Goal: Task Accomplishment & Management: Use online tool/utility

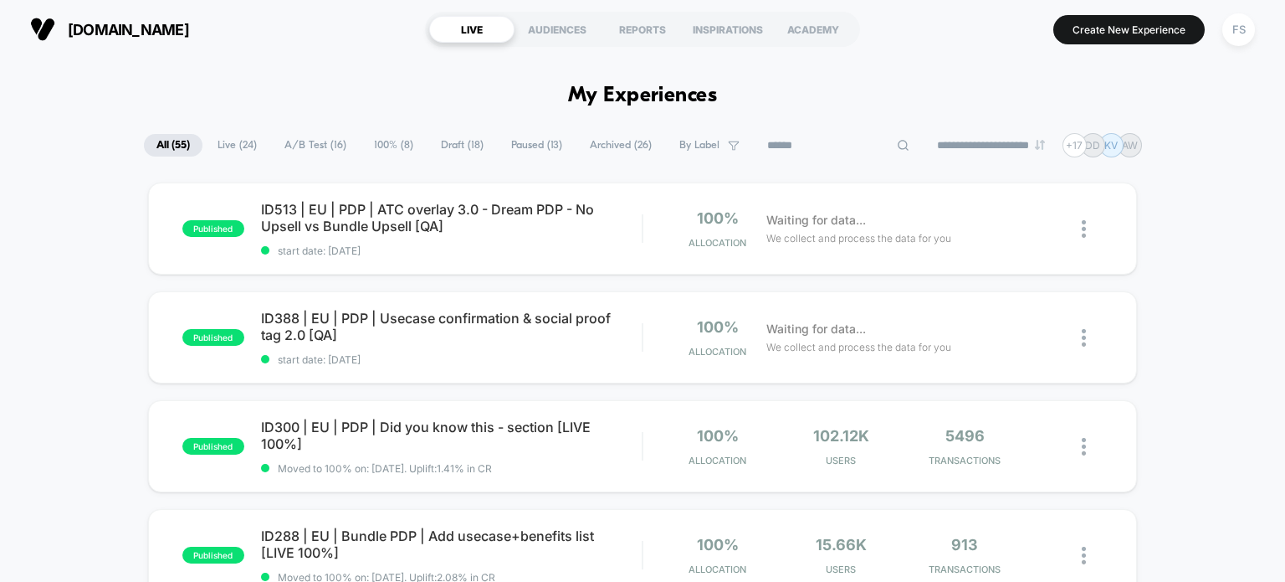
click at [816, 151] on input at bounding box center [838, 146] width 167 height 20
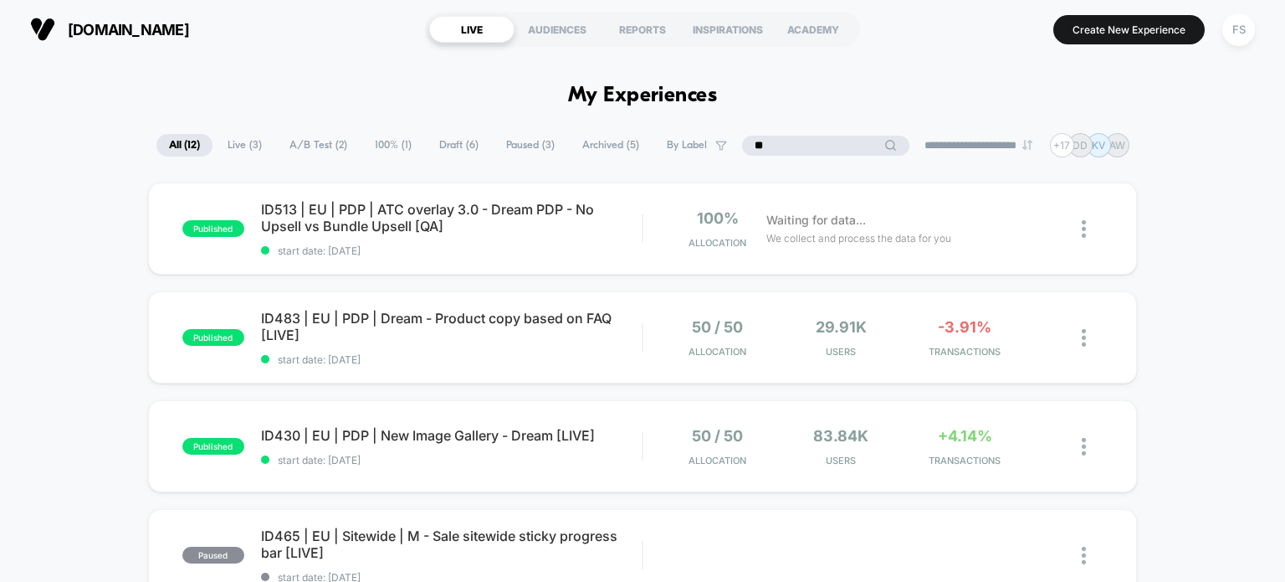
type input "*"
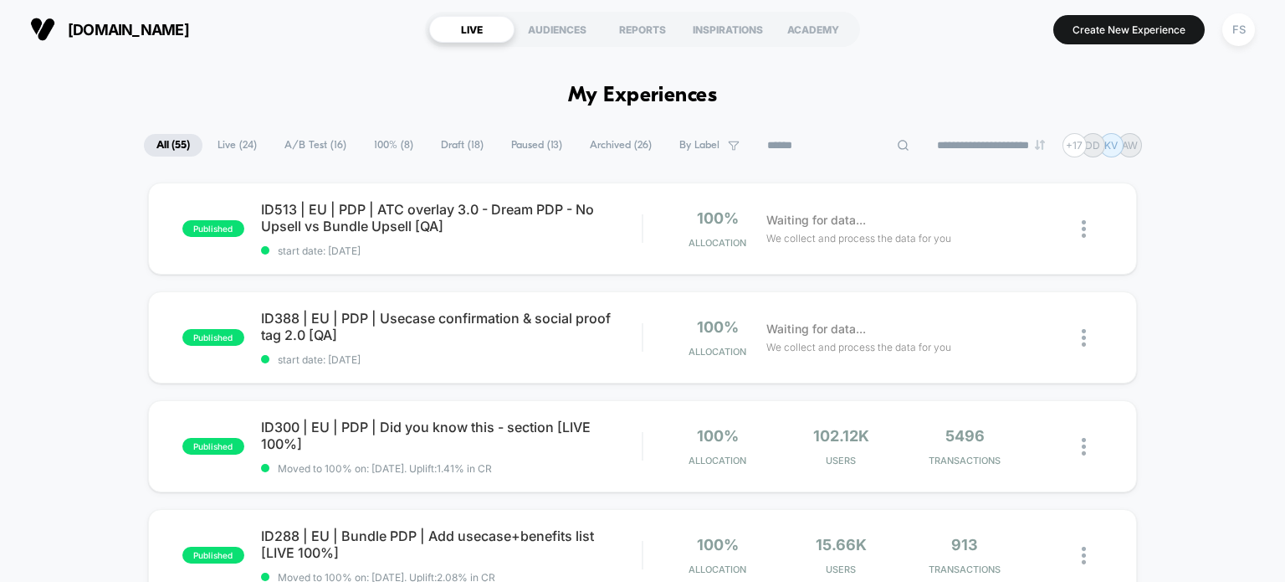
click at [786, 146] on input at bounding box center [838, 146] width 167 height 20
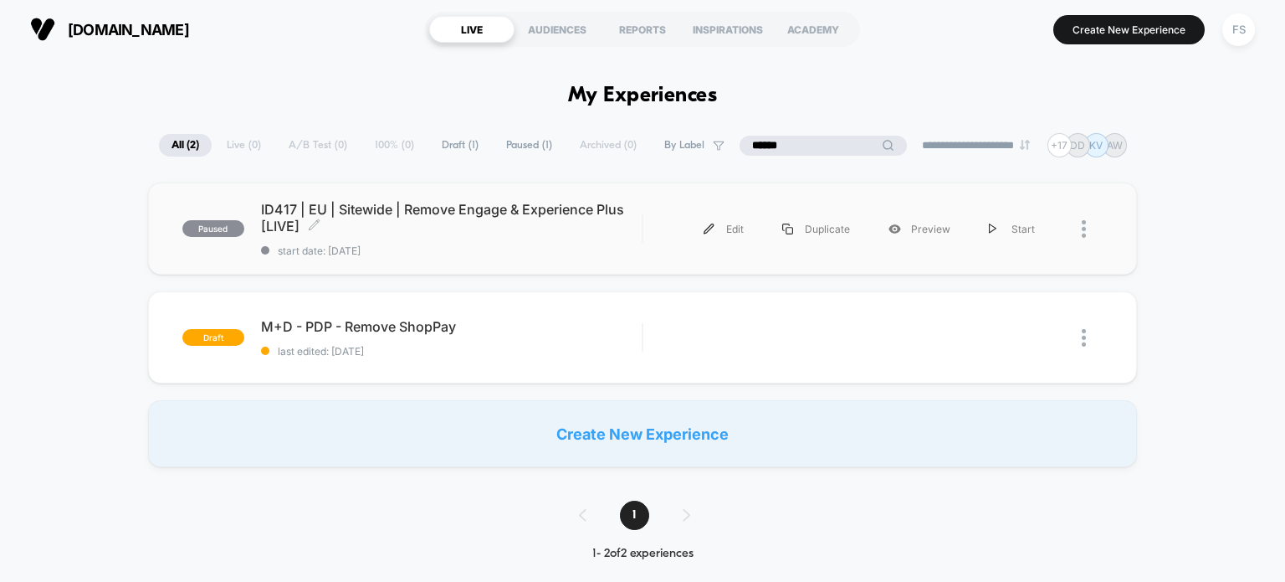
type input "******"
click at [501, 247] on span "start date: [DATE]" at bounding box center [452, 250] width 382 height 13
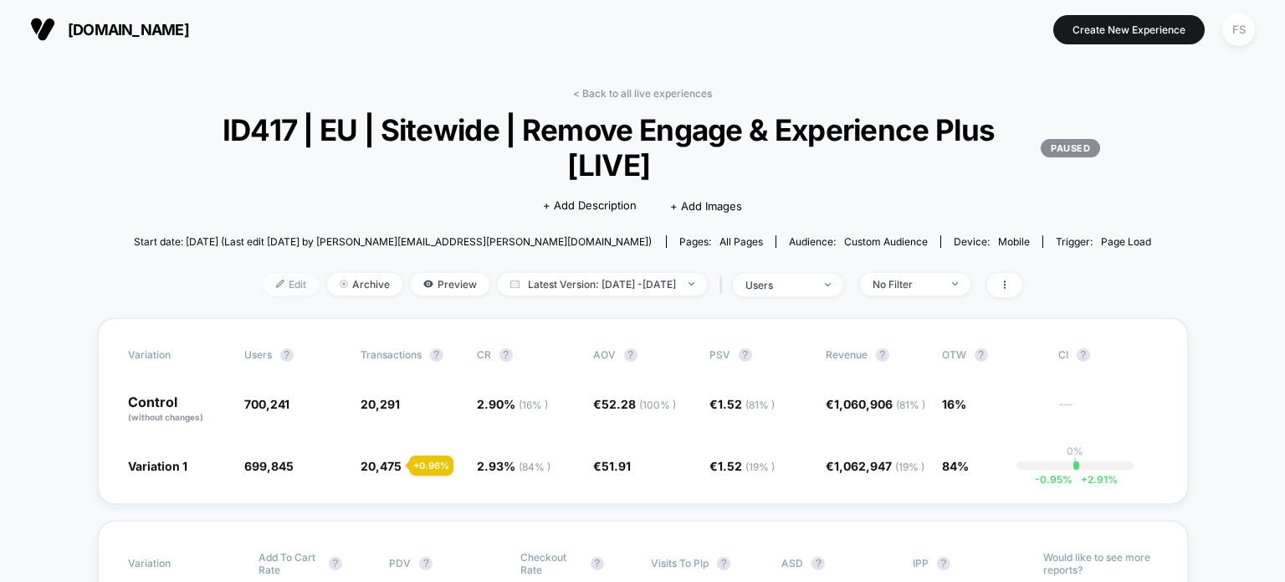
click at [271, 287] on span "Edit" at bounding box center [291, 284] width 55 height 23
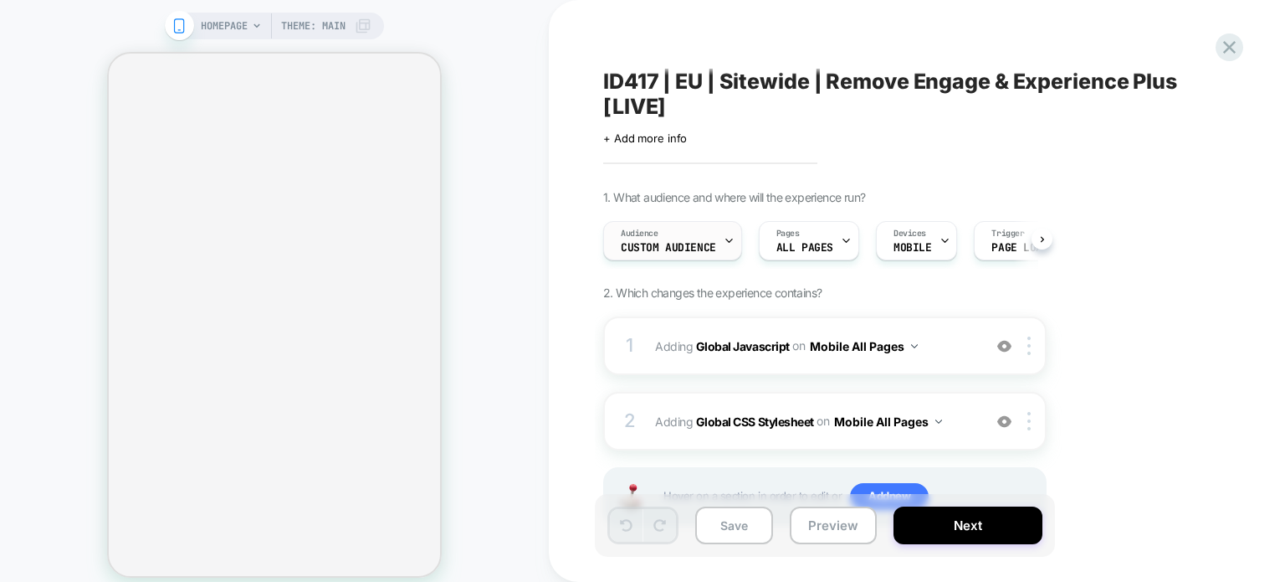
click at [705, 246] on span "Custom Audience" at bounding box center [668, 248] width 95 height 12
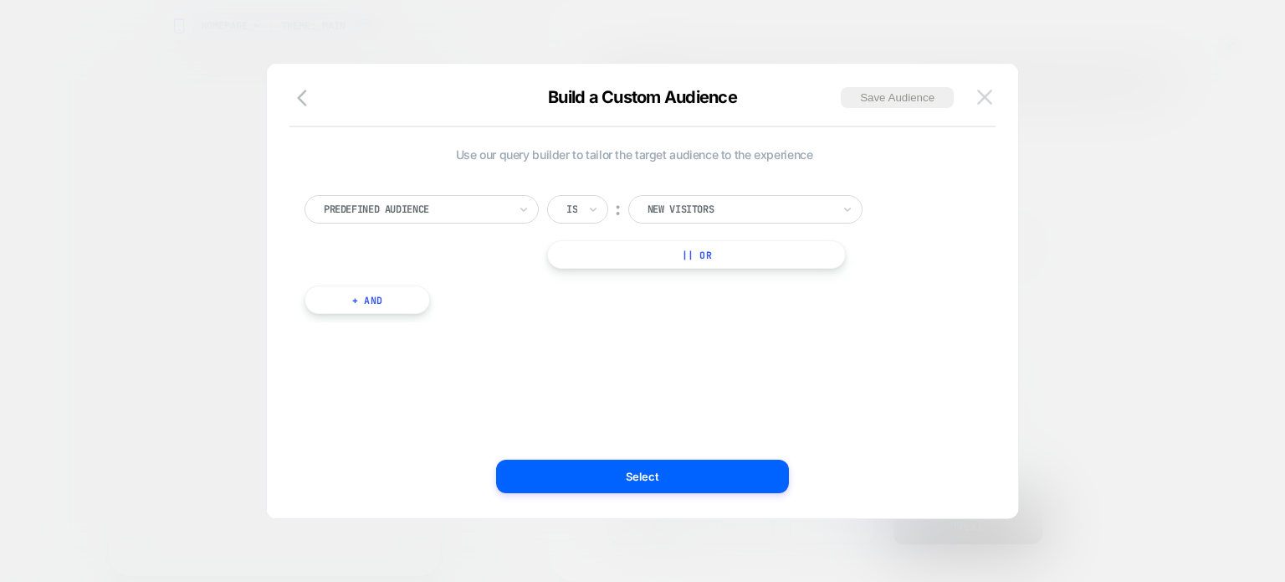
click at [984, 93] on img at bounding box center [984, 97] width 15 height 14
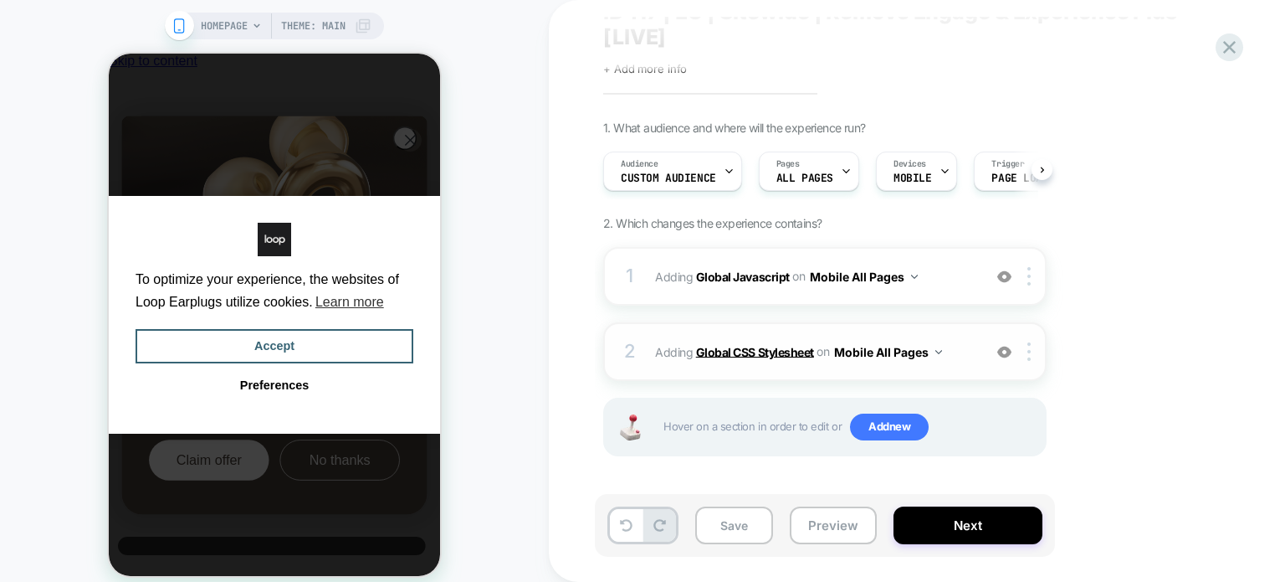
click at [733, 353] on b "Global CSS Stylesheet" at bounding box center [755, 351] width 118 height 14
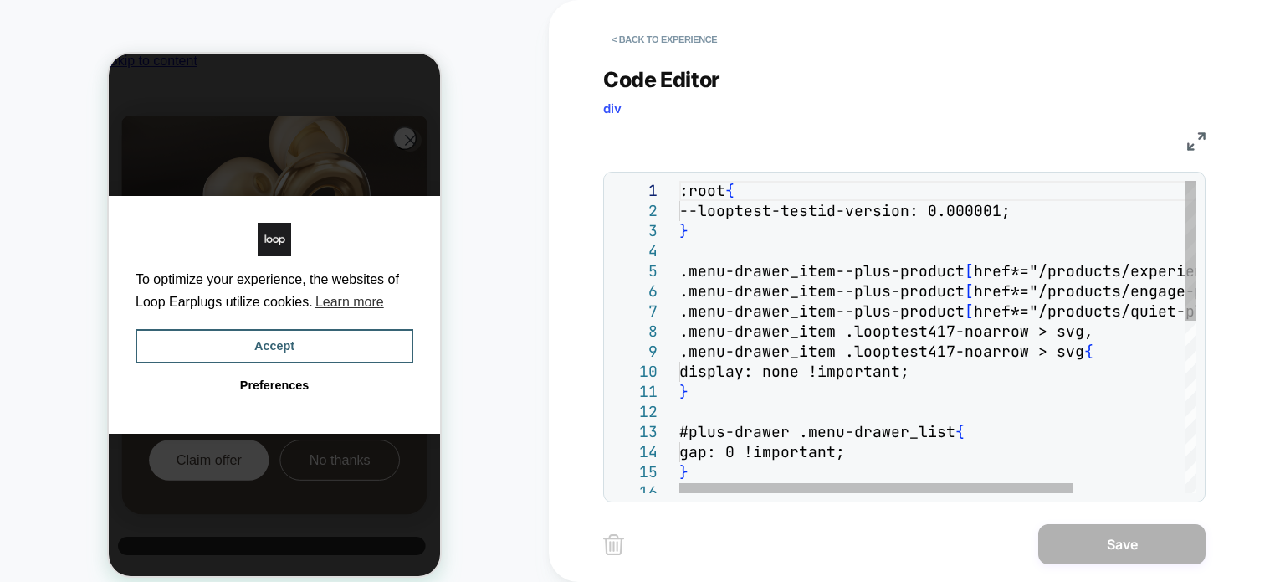
click at [865, 309] on div ":root { --looptest-testid-version: 0.000001; } .menu-drawer_item--plus-product …" at bounding box center [1010, 528] width 662 height 694
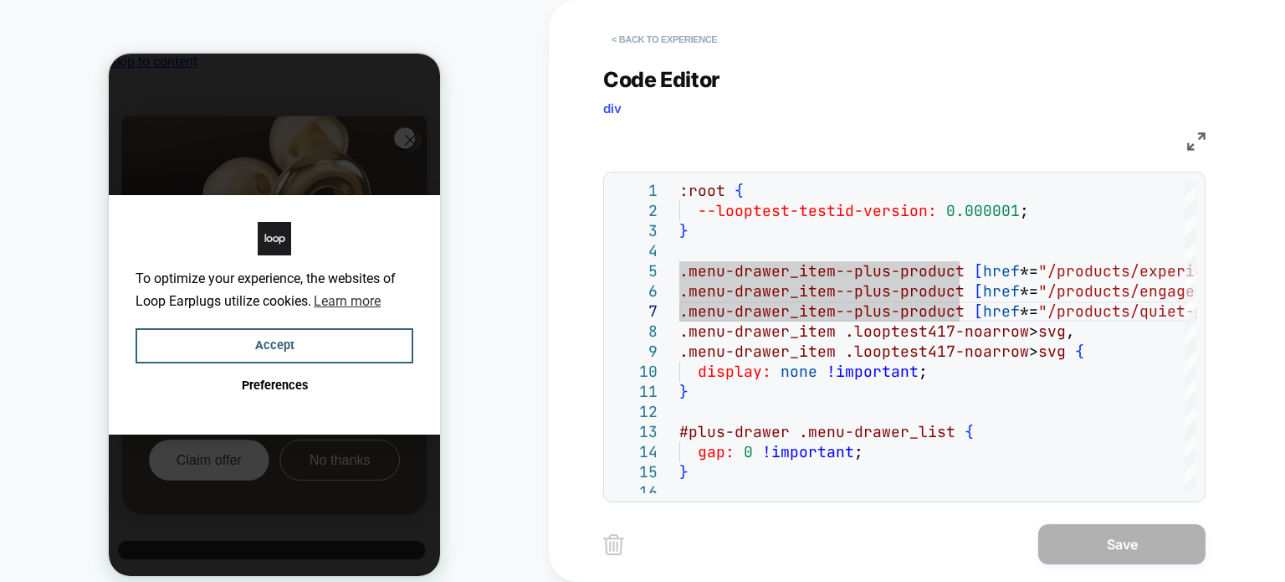
click at [675, 36] on button "< Back to experience" at bounding box center [664, 39] width 122 height 27
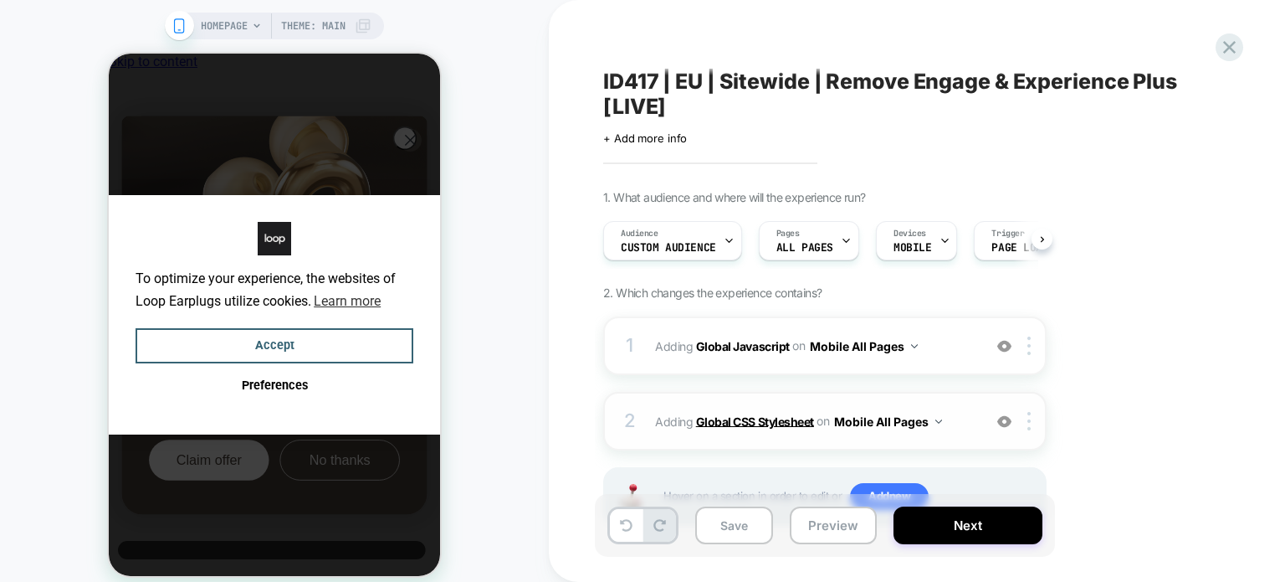
click at [748, 425] on b "Global CSS Stylesheet" at bounding box center [755, 420] width 118 height 14
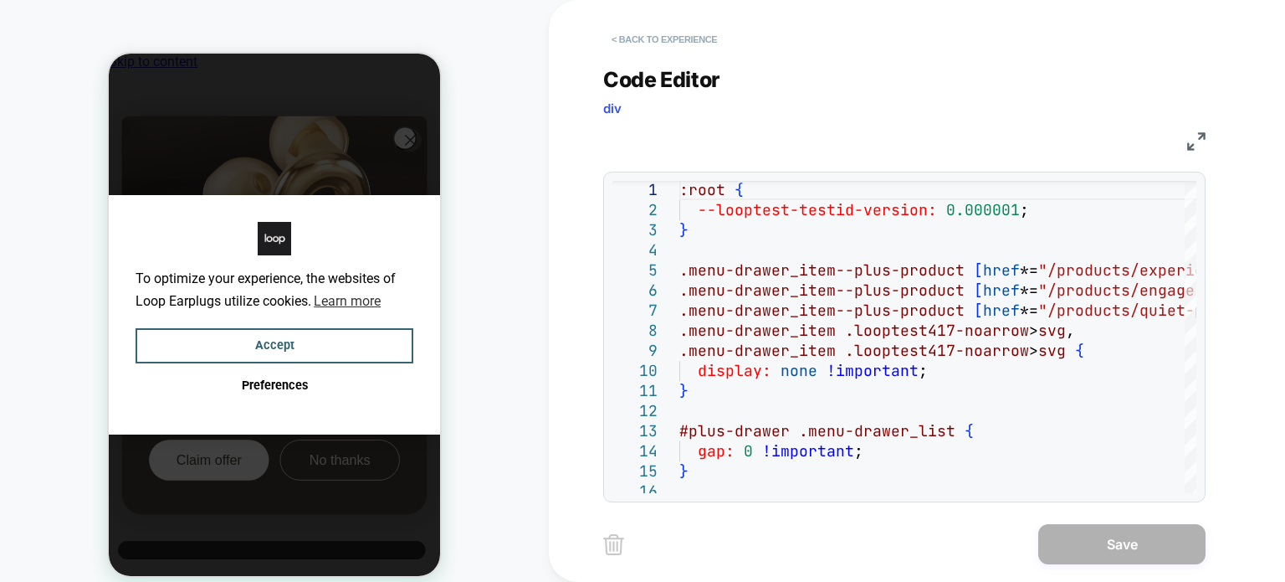
click at [721, 46] on button "< Back to experience" at bounding box center [664, 39] width 122 height 27
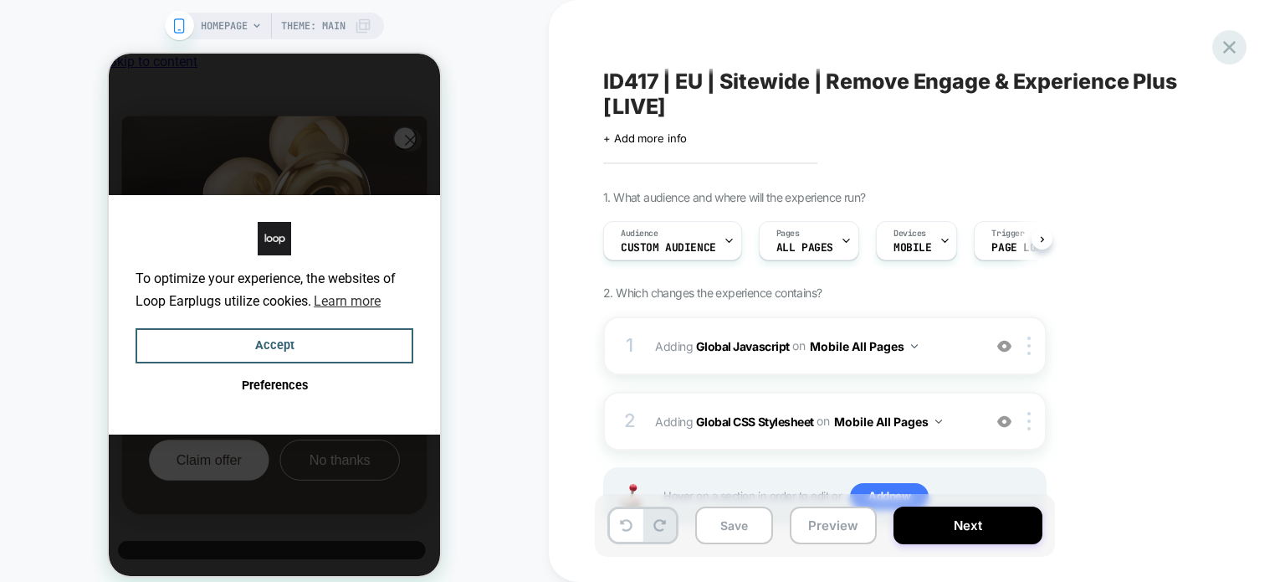
click at [1222, 39] on icon at bounding box center [1229, 47] width 23 height 23
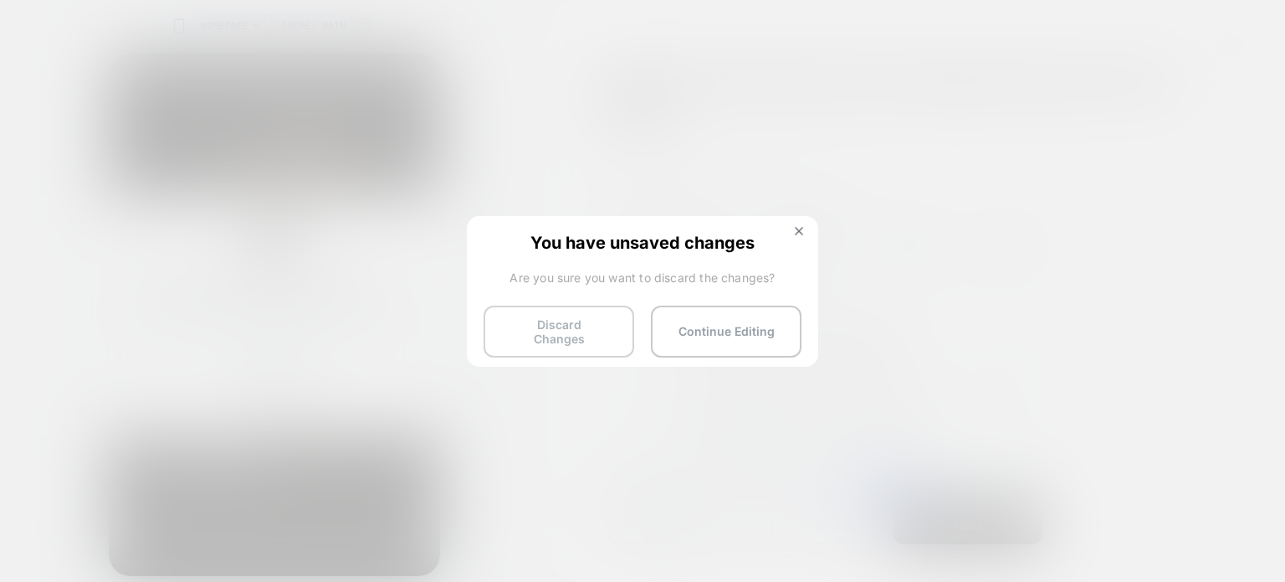
click at [609, 321] on button "Discard Changes" at bounding box center [559, 331] width 151 height 52
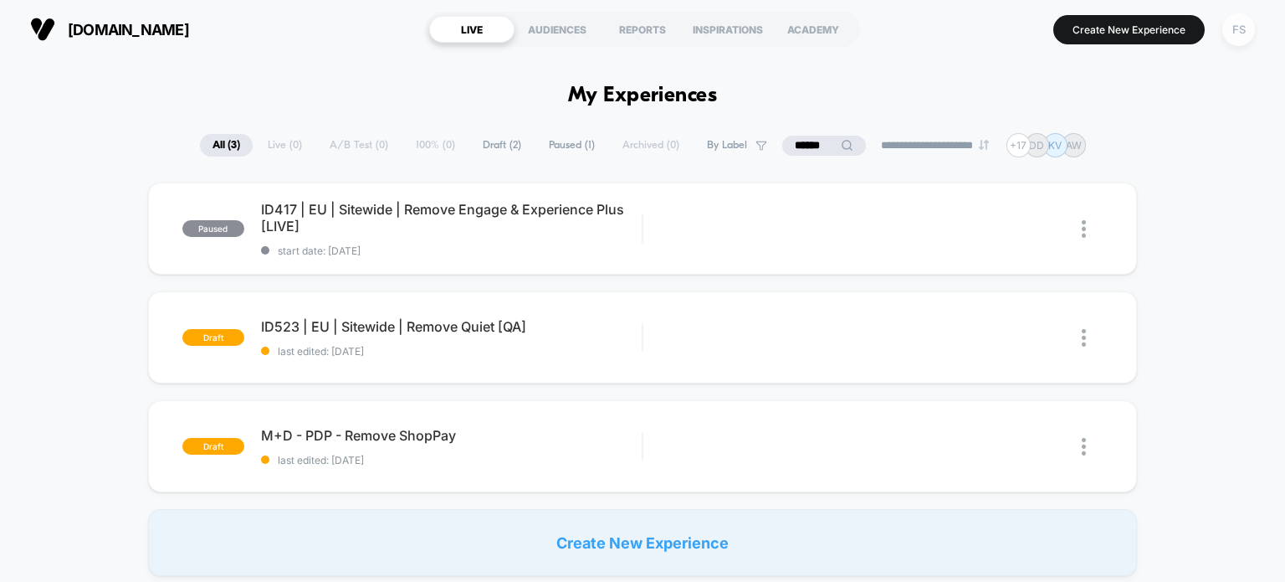
click at [1232, 30] on div "FS" at bounding box center [1239, 29] width 33 height 33
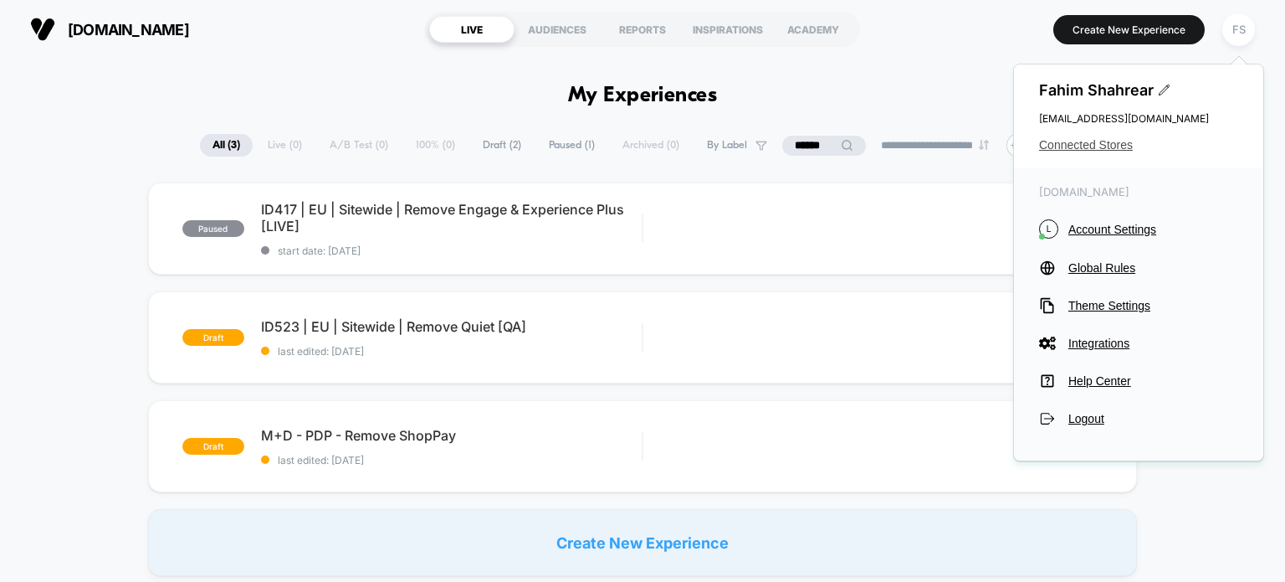
click at [1101, 151] on span "Connected Stores" at bounding box center [1138, 144] width 199 height 13
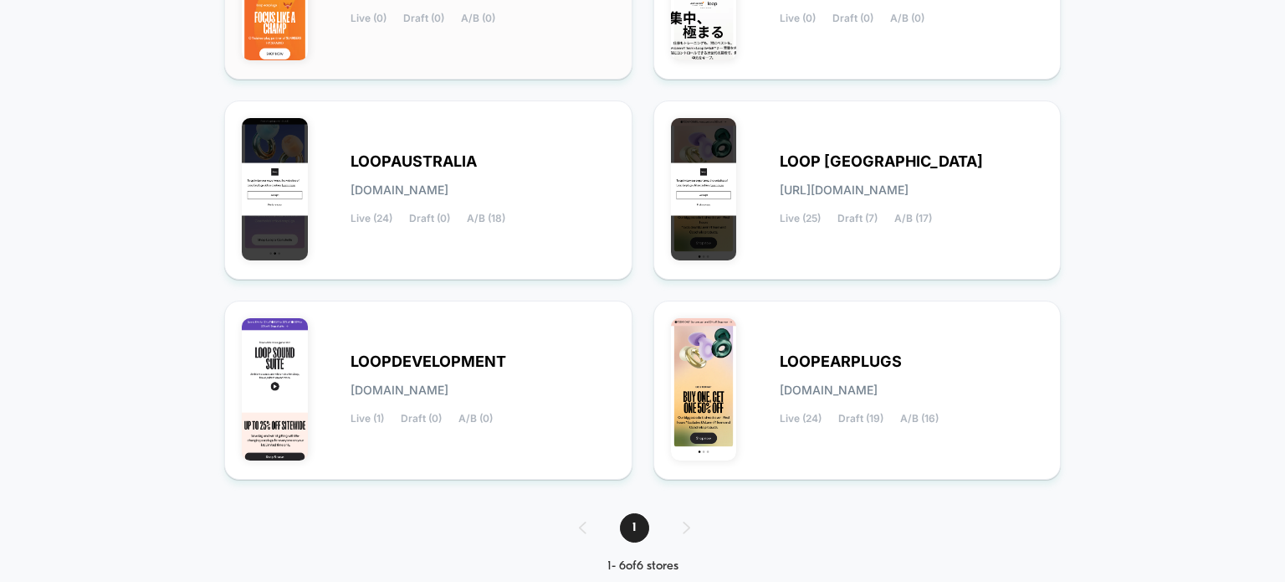
scroll to position [325, 0]
click at [833, 150] on div "LOOP [GEOGRAPHIC_DATA] [URL][DOMAIN_NAME] Live (25) Draft (7) A/B (17)" at bounding box center [857, 189] width 373 height 144
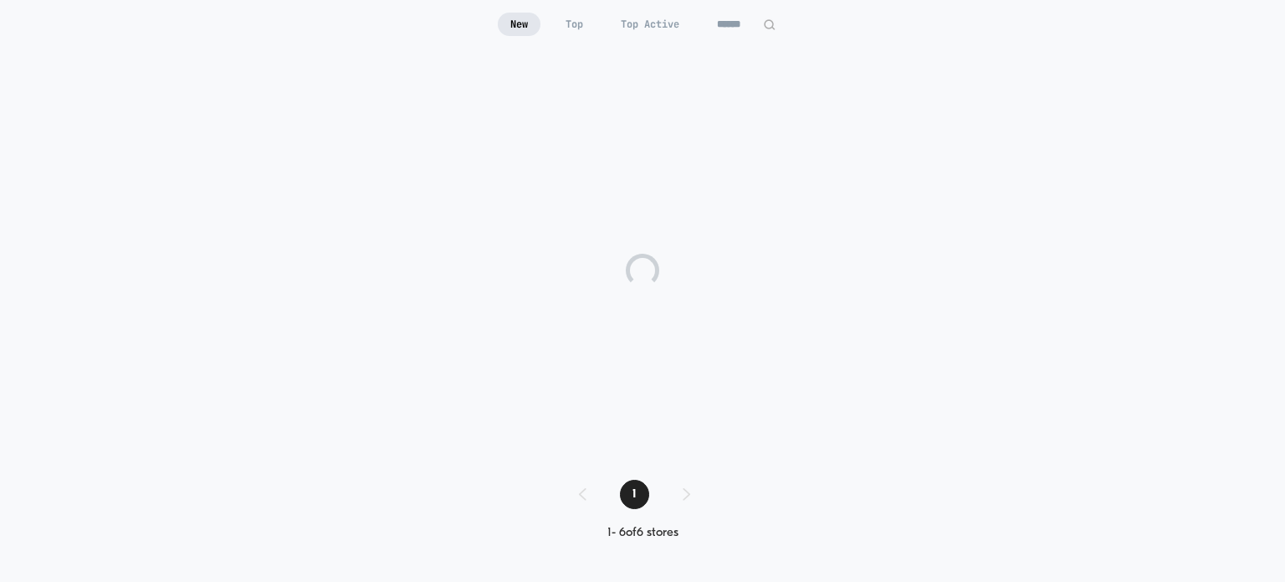
scroll to position [131, 0]
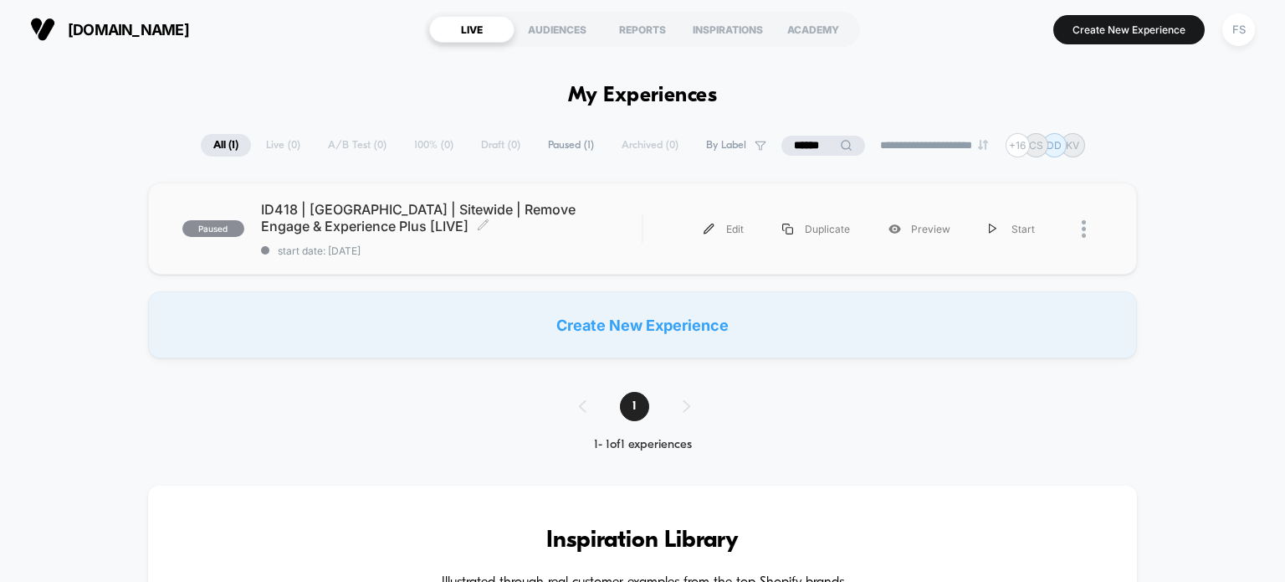
click at [505, 218] on span "ID418 | [GEOGRAPHIC_DATA] | Sitewide | Remove Engage & Experience Plus [LIVE] C…" at bounding box center [452, 217] width 382 height 33
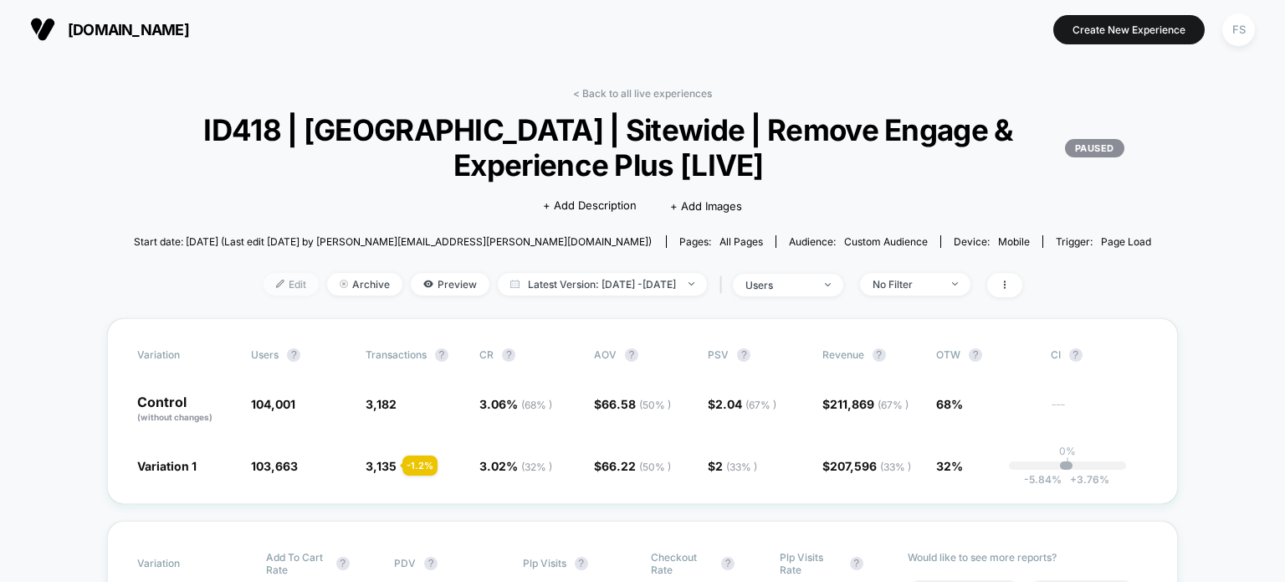
click at [264, 278] on span "Edit" at bounding box center [291, 284] width 55 height 23
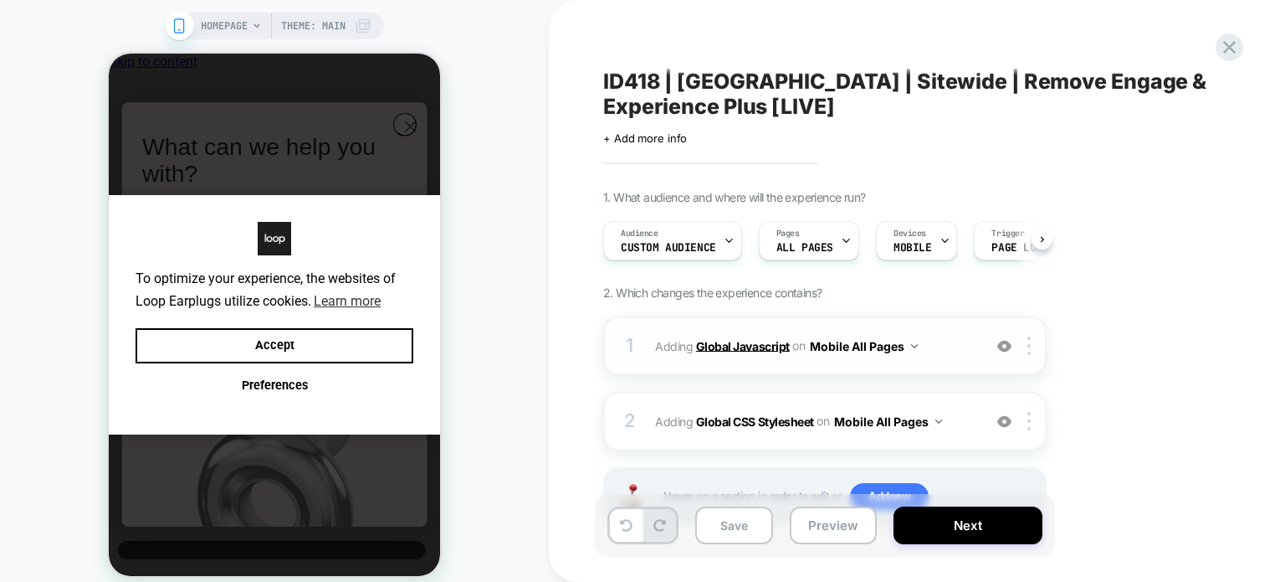
click at [713, 340] on b "Global Javascript" at bounding box center [743, 345] width 94 height 14
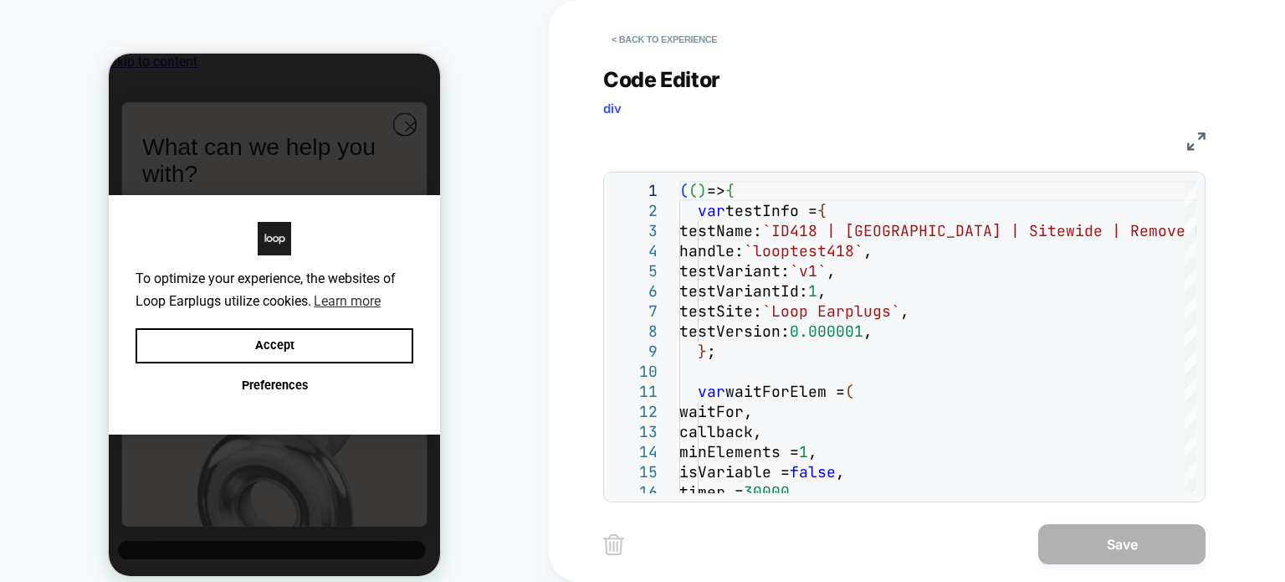
click at [1197, 143] on img at bounding box center [1196, 141] width 18 height 18
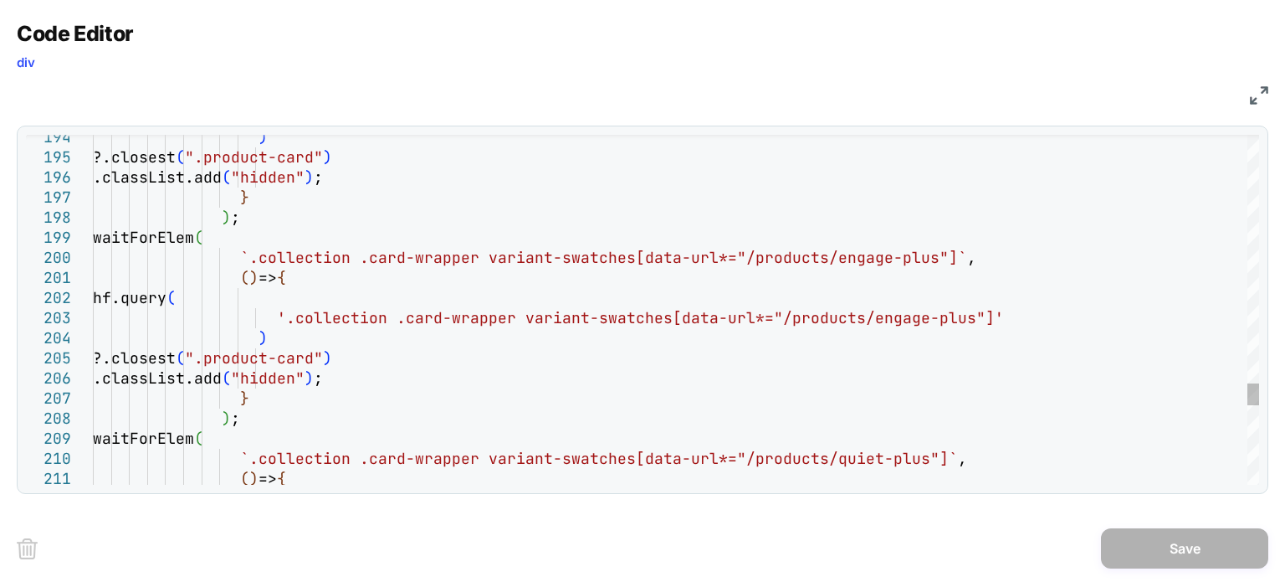
type textarea "**********"
type textarea "*"
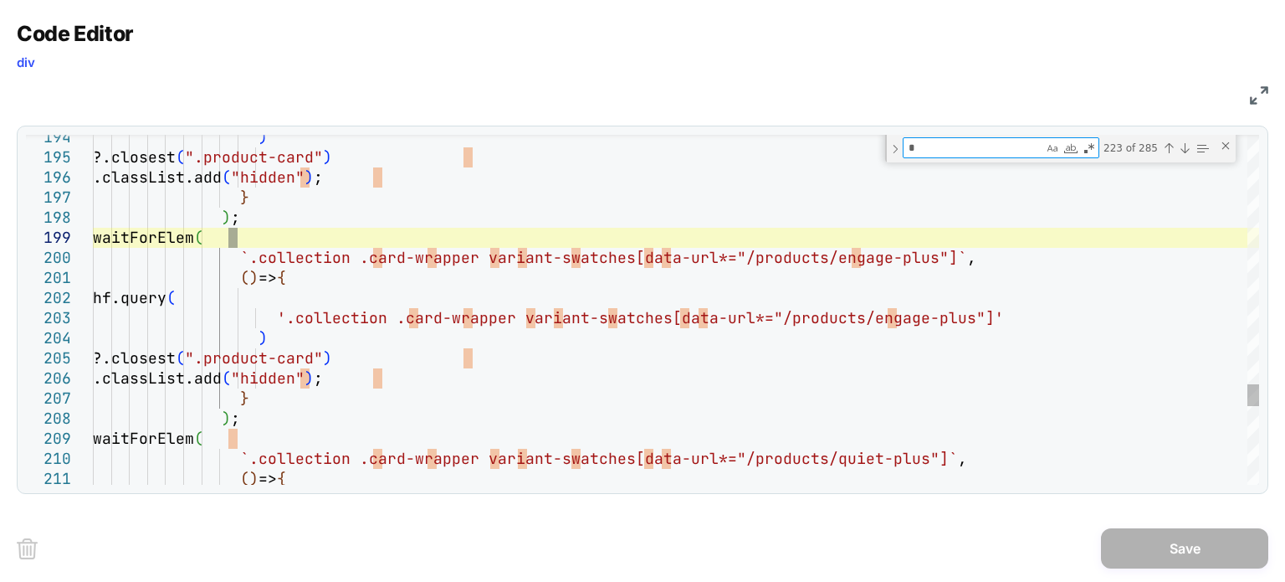
type textarea "**********"
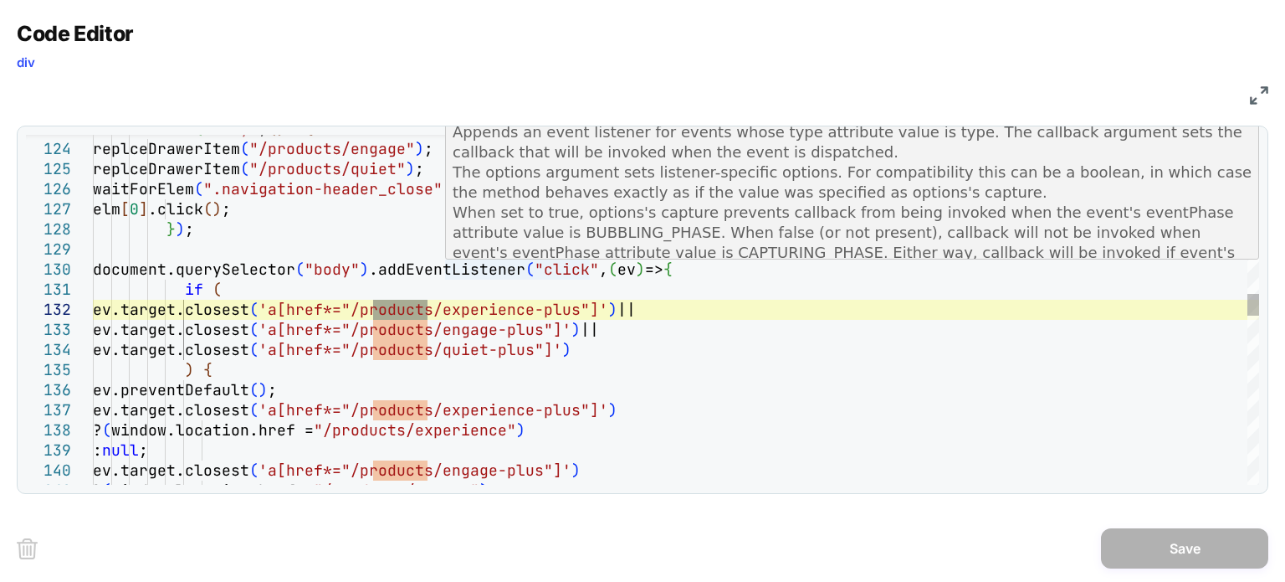
type textarea "******"
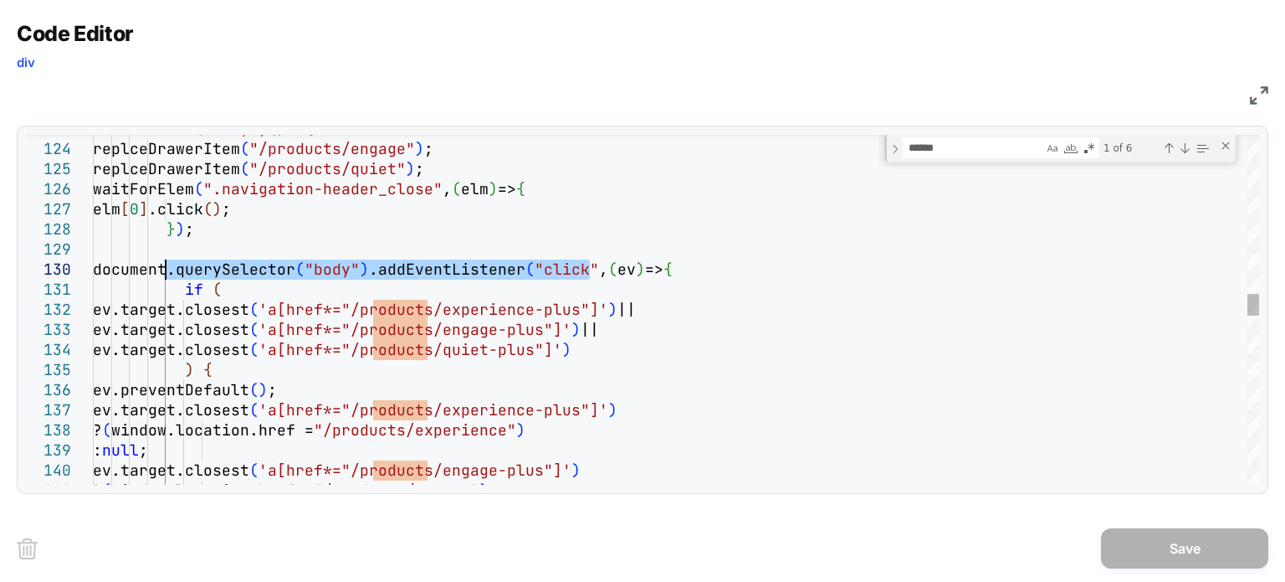
drag, startPoint x: 587, startPoint y: 268, endPoint x: 165, endPoint y: 279, distance: 421.9
click at [165, 279] on div "waitForElem ( "body" , ( ) => { replceDrawerItem ( "/products/engage" ) ; replc…" at bounding box center [676, 390] width 1167 height 5499
click at [82, 269] on div at bounding box center [84, 269] width 22 height 20
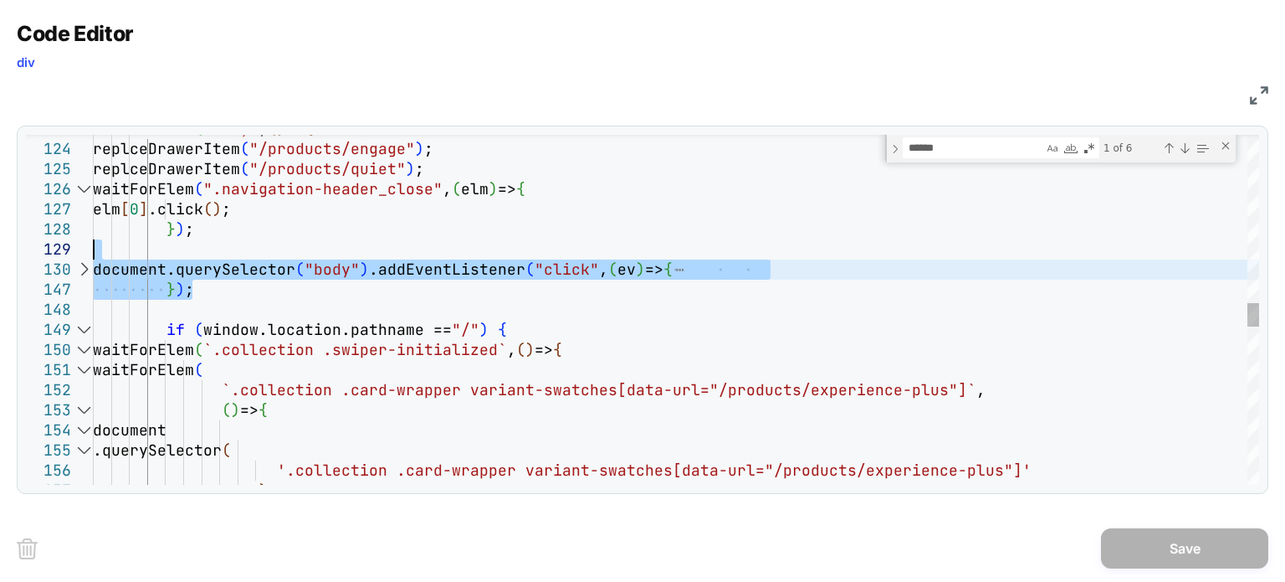
drag, startPoint x: 205, startPoint y: 295, endPoint x: 72, endPoint y: 258, distance: 138.3
click at [93, 258] on div "waitForElem ( "body" , ( ) => { replceDrawerItem ( "/products/engage" ) ; replc…" at bounding box center [676, 229] width 1167 height 5177
type textarea "**********"
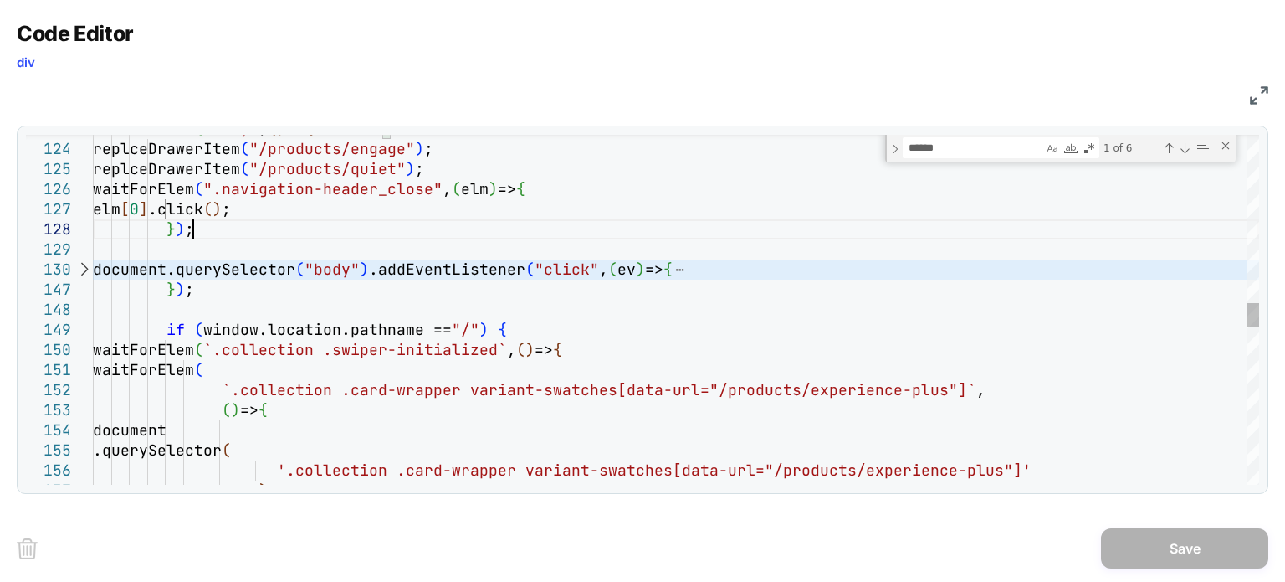
click at [579, 233] on div "waitForElem ( "body" , ( ) => { replceDrawerItem ( "/products/engage" ) ; replc…" at bounding box center [676, 229] width 1167 height 5177
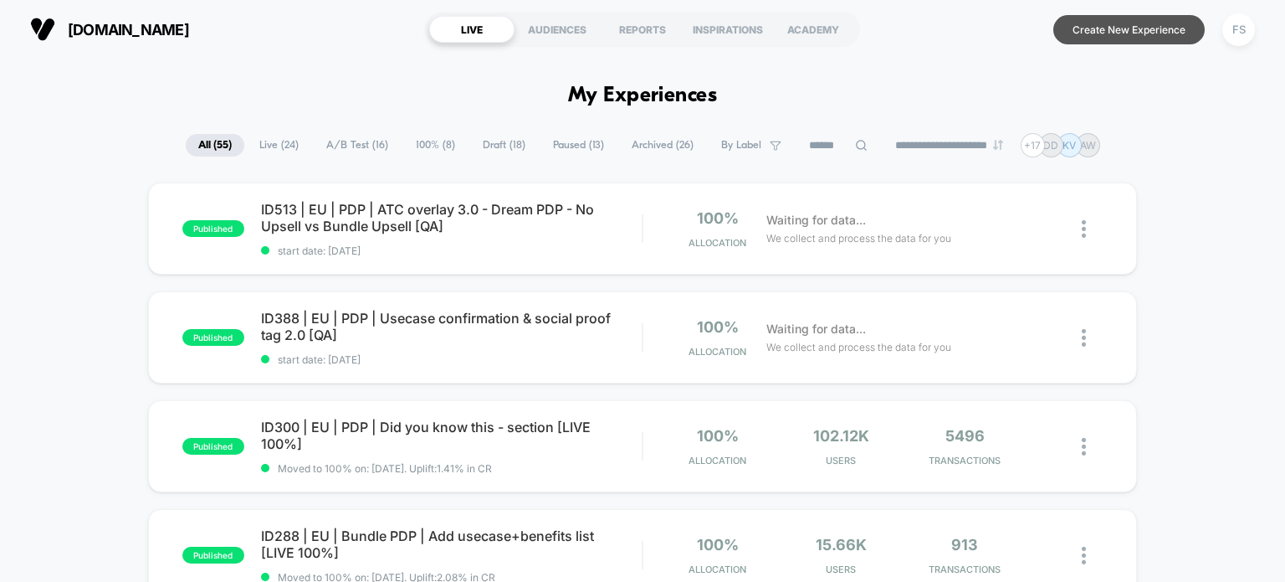
click at [1059, 28] on button "Create New Experience" at bounding box center [1129, 29] width 151 height 29
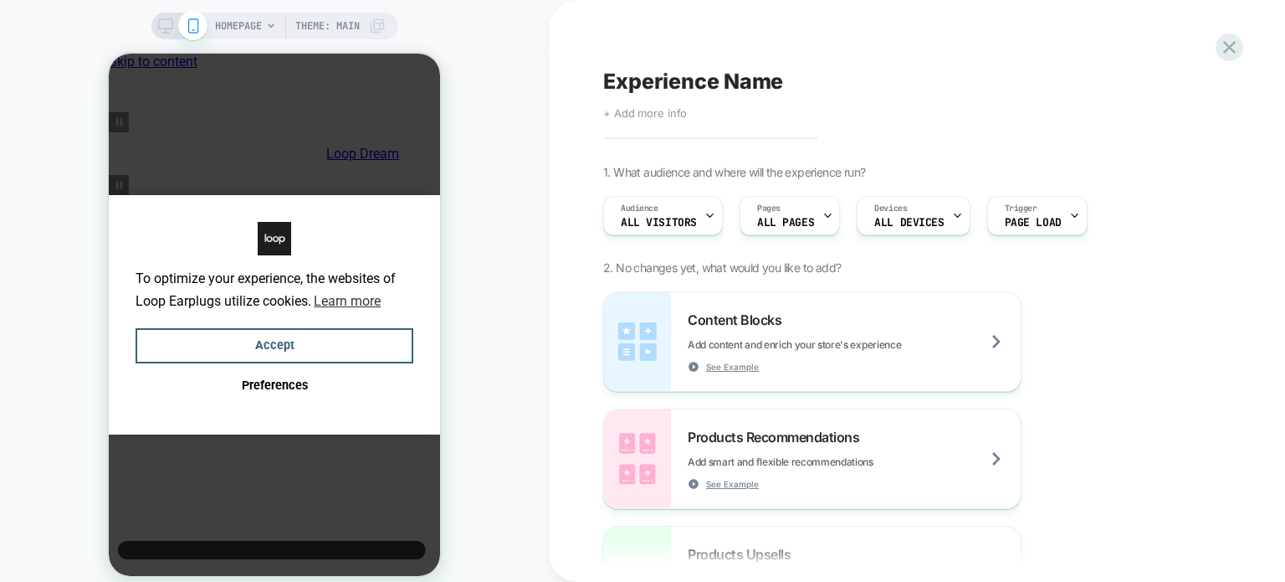
click at [664, 113] on span "+ Add more info" at bounding box center [645, 112] width 84 height 13
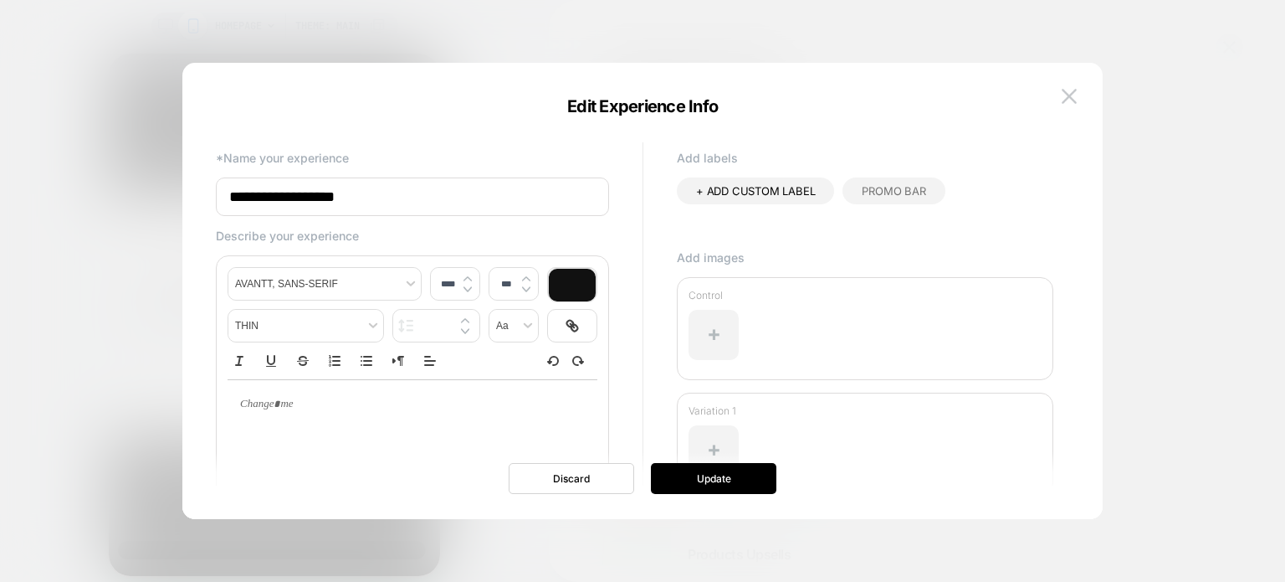
click at [517, 182] on input "**********" at bounding box center [412, 196] width 393 height 38
paste input "**********"
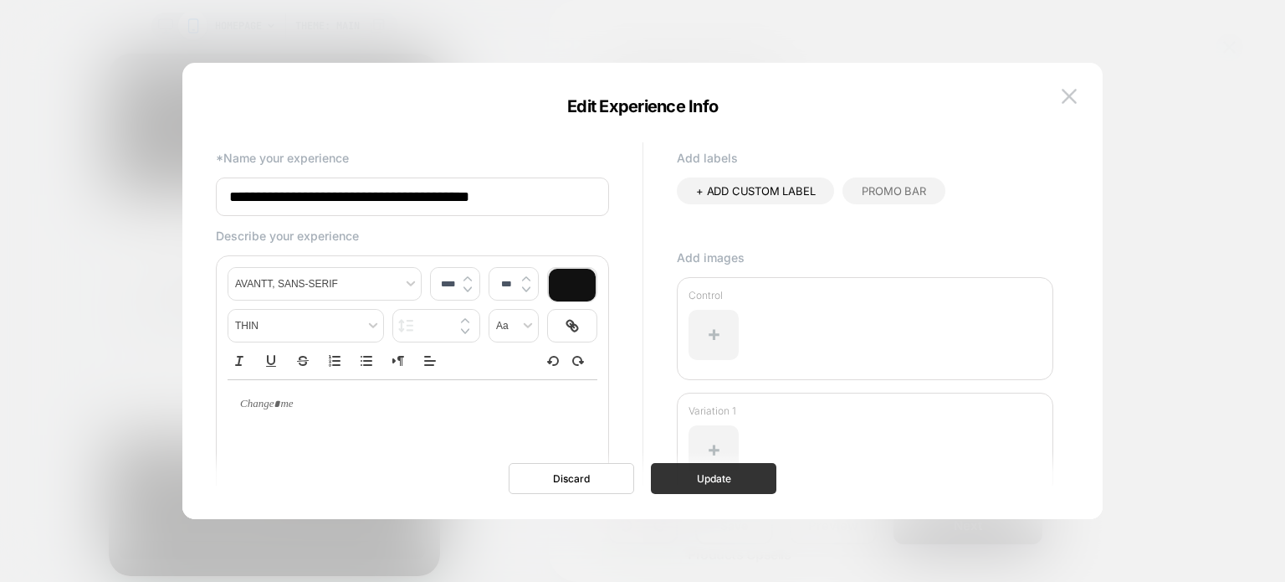
type input "**********"
click at [741, 484] on button "Update" at bounding box center [714, 478] width 126 height 31
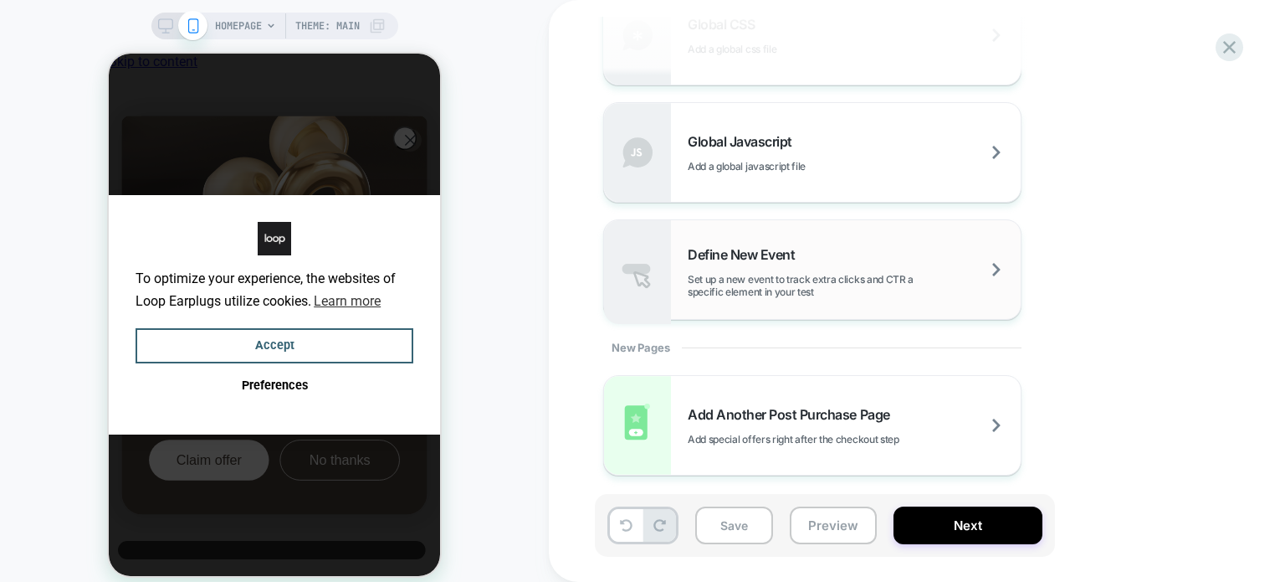
scroll to position [1282, 0]
click at [843, 167] on span "Add a global javascript file" at bounding box center [789, 166] width 202 height 13
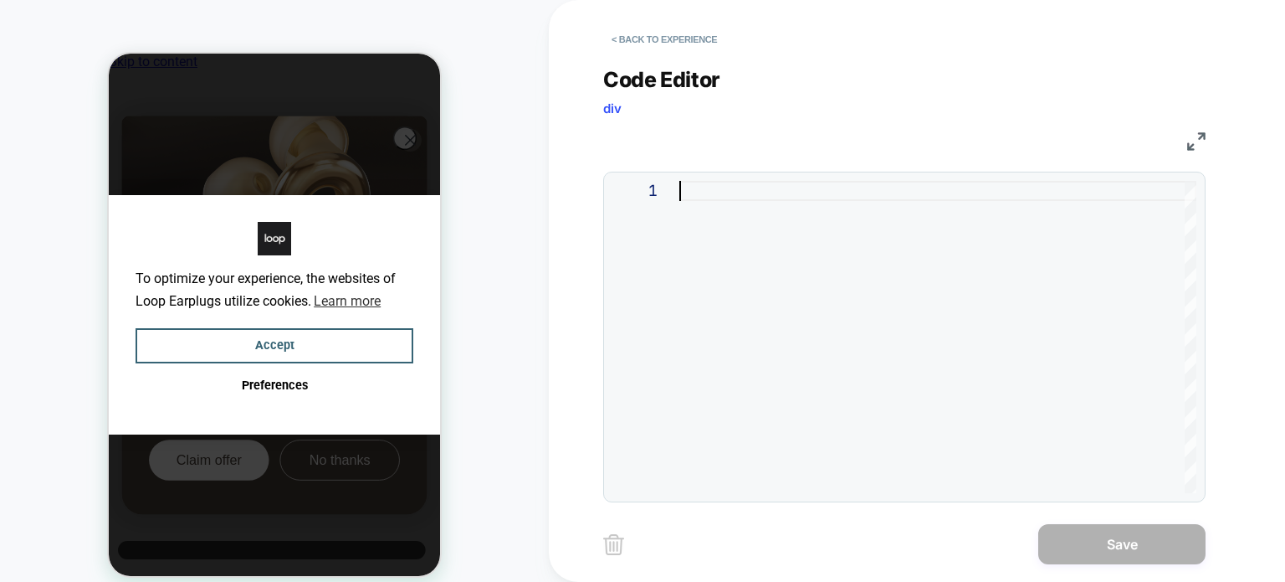
click at [863, 297] on div at bounding box center [937, 337] width 517 height 312
type textarea "**********"
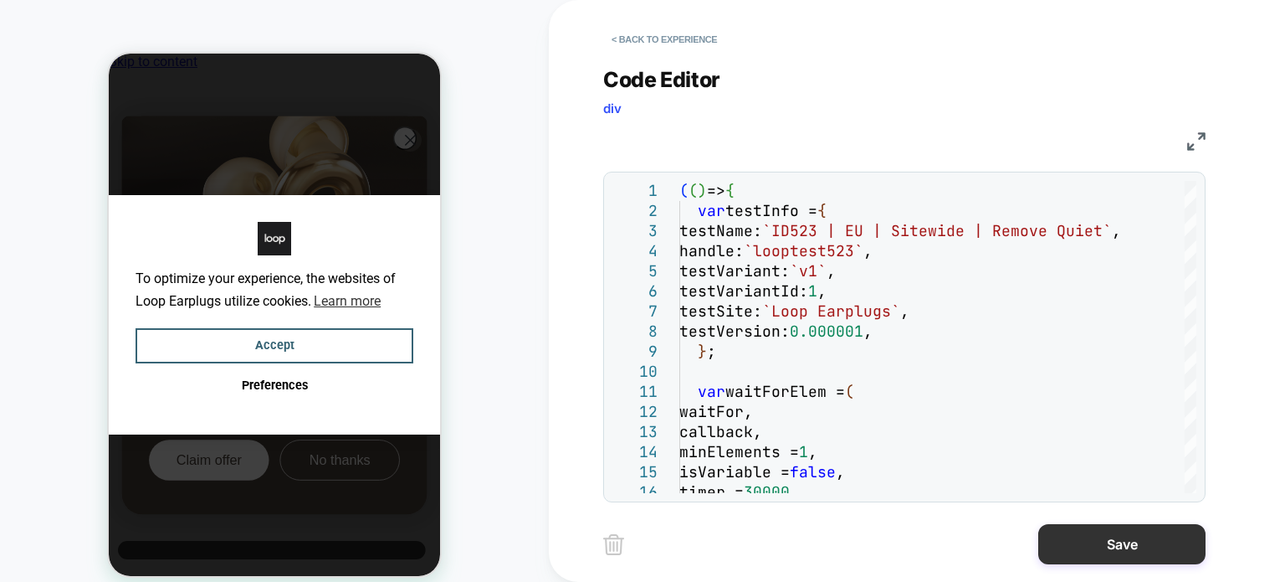
click at [1081, 542] on button "Save" at bounding box center [1121, 544] width 167 height 40
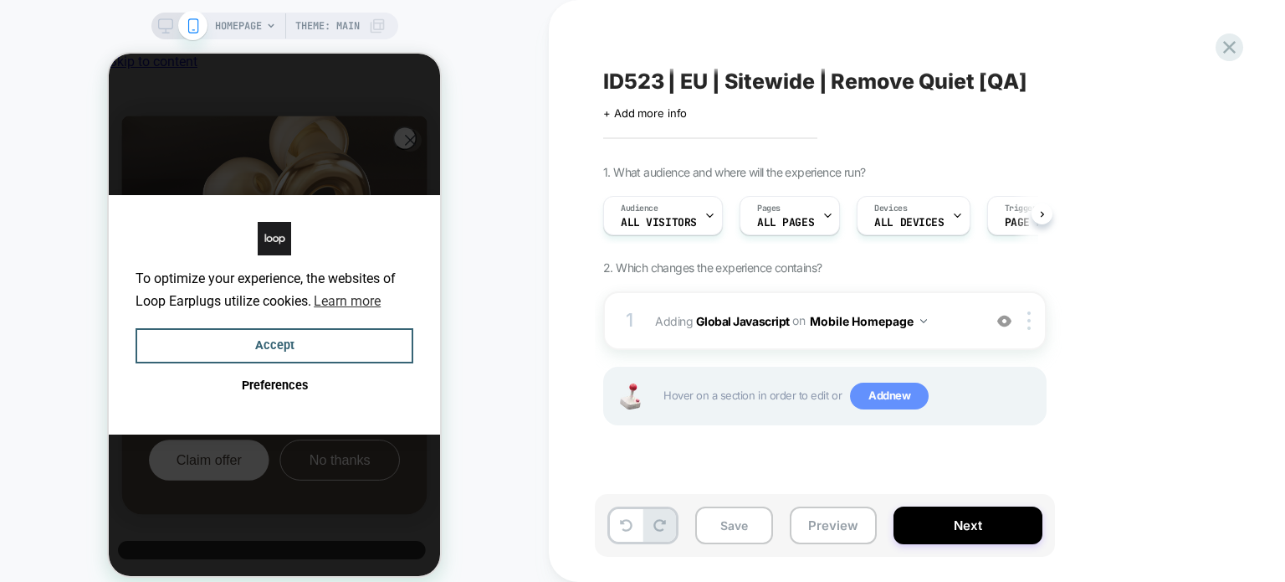
scroll to position [0, 0]
click at [897, 321] on button "Mobile Homepage" at bounding box center [868, 321] width 117 height 24
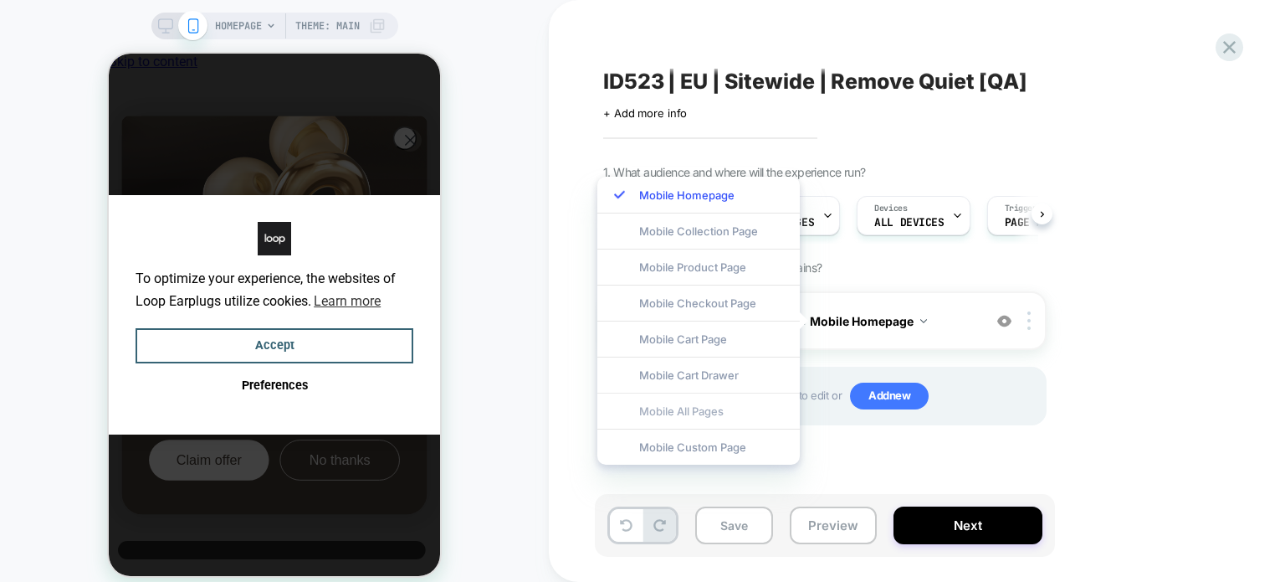
click at [739, 399] on div "Mobile All Pages" at bounding box center [698, 410] width 203 height 36
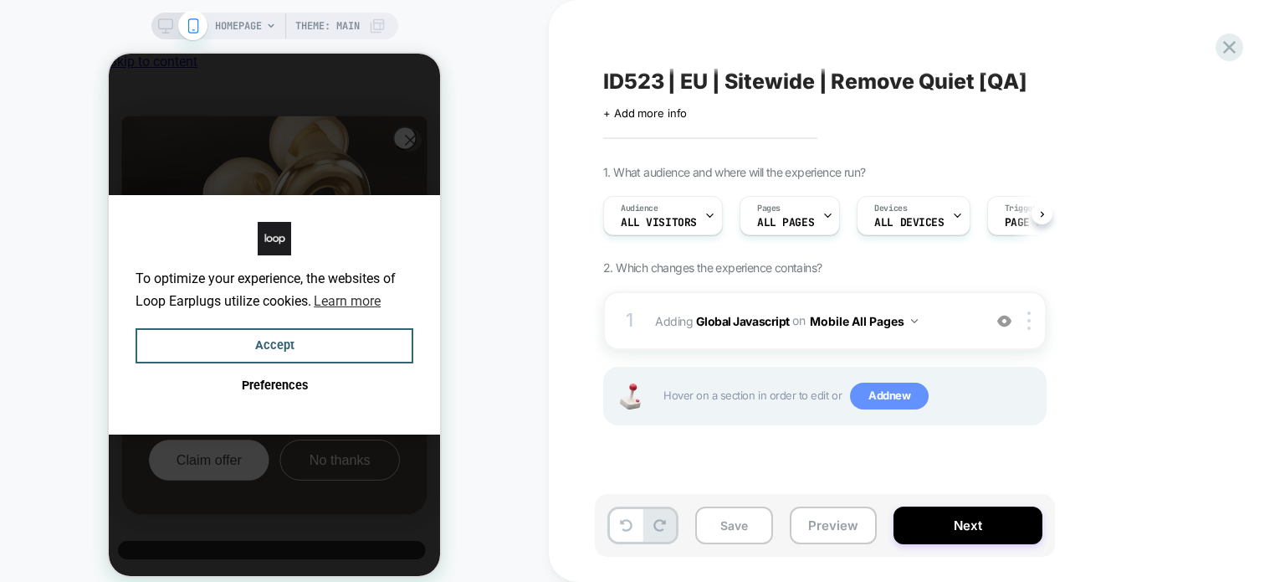
click at [888, 397] on span "Add new" at bounding box center [889, 395] width 79 height 27
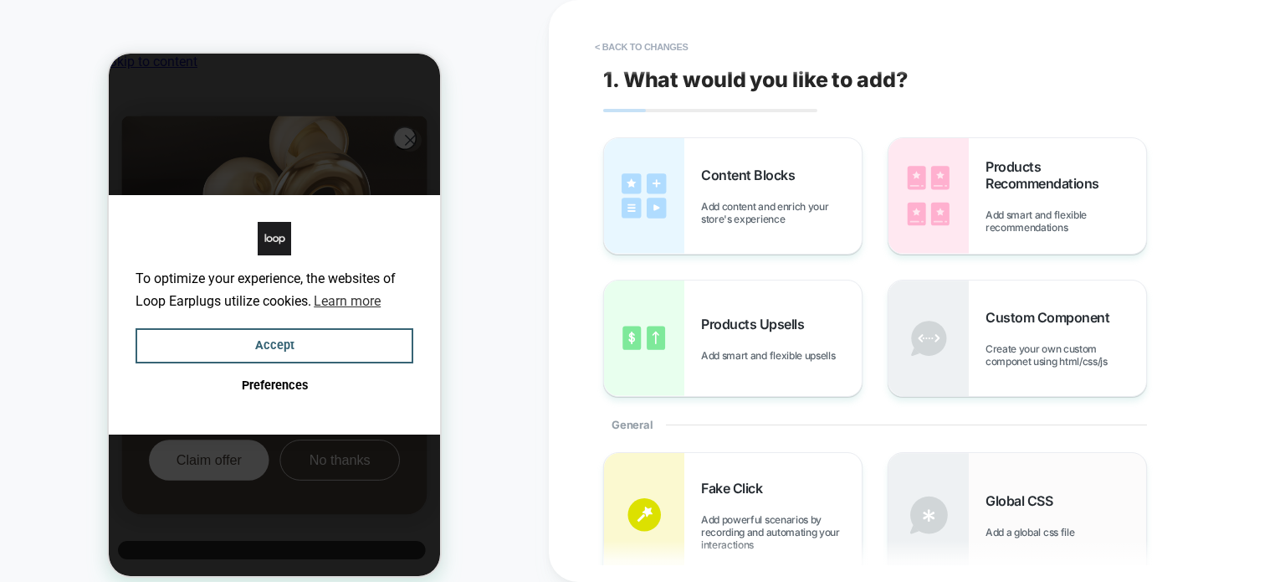
click at [982, 484] on div "Global CSS Add a global css file" at bounding box center [1018, 515] width 258 height 124
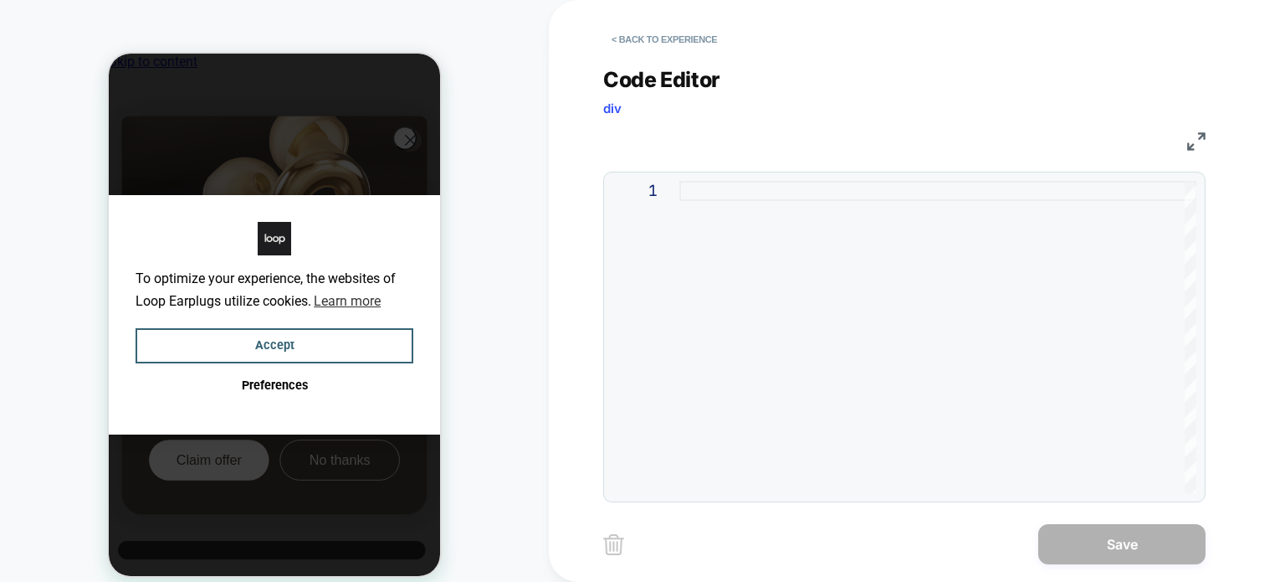
click at [966, 334] on div at bounding box center [937, 337] width 517 height 312
type textarea "**********"
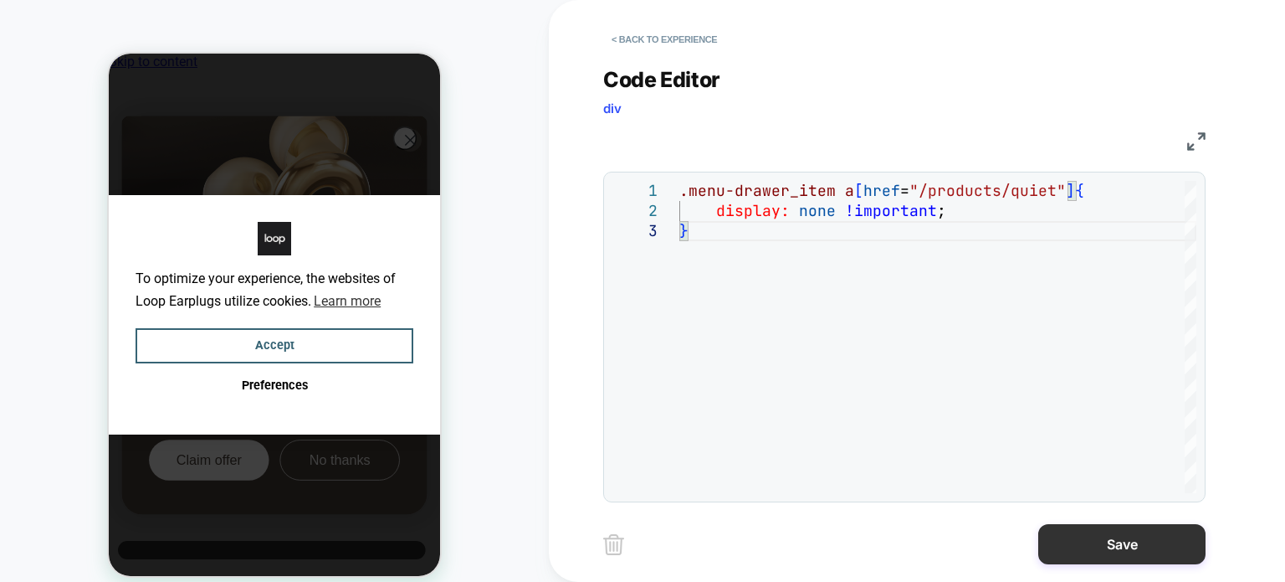
click at [1118, 545] on button "Save" at bounding box center [1121, 544] width 167 height 40
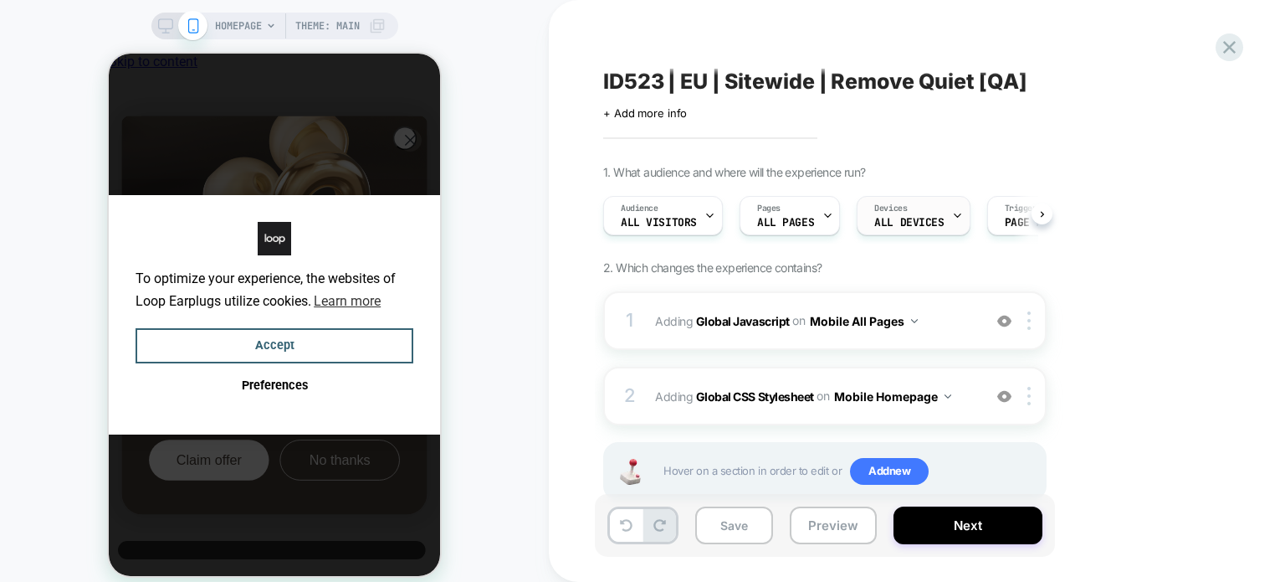
click at [957, 203] on div "Devices ALL DEVICES" at bounding box center [913, 215] width 113 height 39
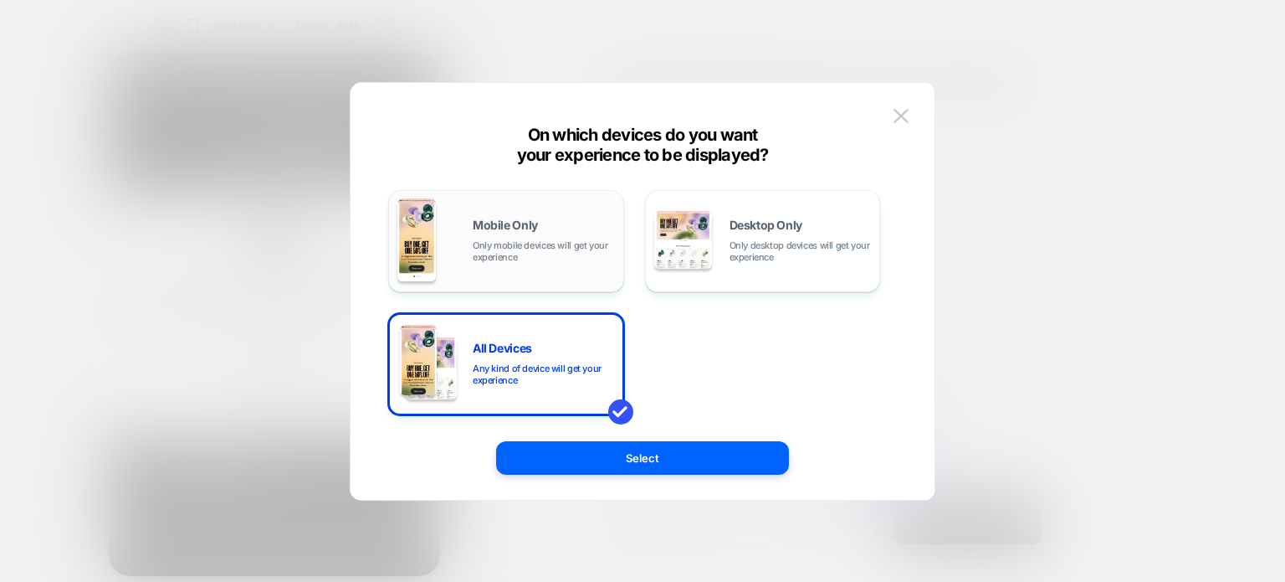
click at [490, 244] on span "Only mobile devices will get your experience" at bounding box center [544, 250] width 142 height 23
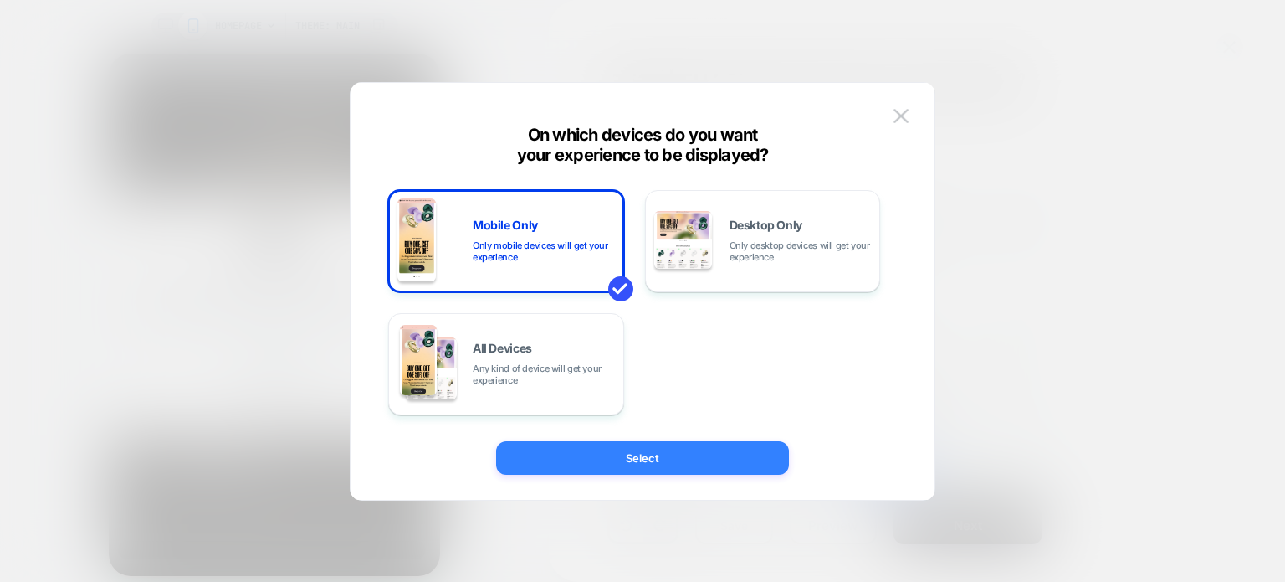
click at [569, 446] on button "Select" at bounding box center [642, 457] width 293 height 33
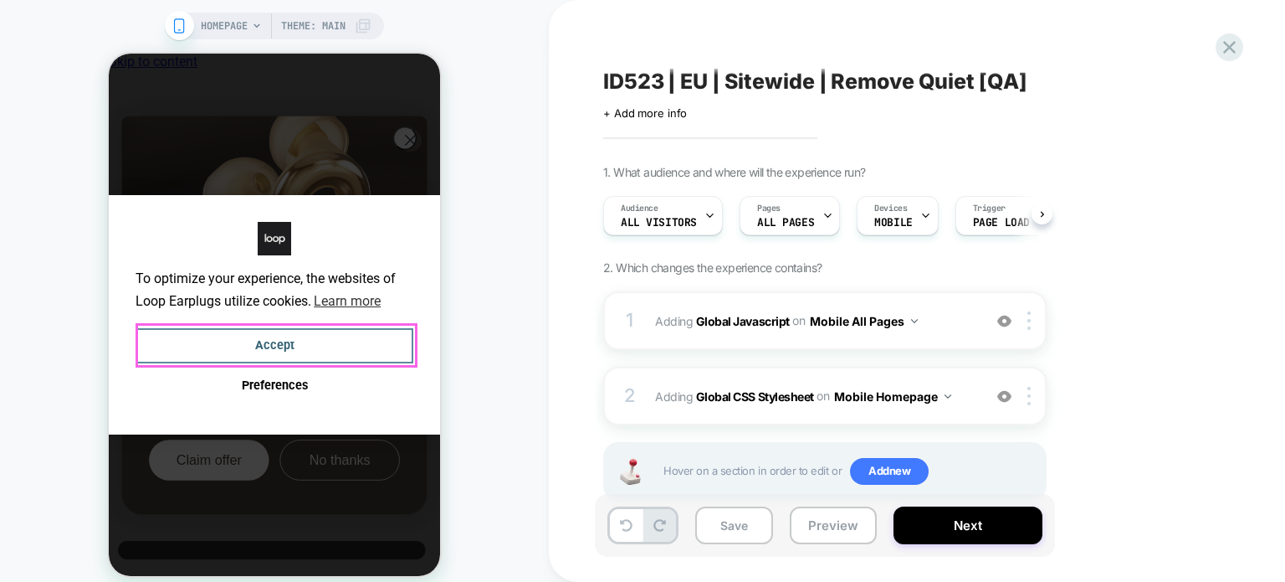
click at [312, 338] on button "Accept" at bounding box center [275, 346] width 278 height 36
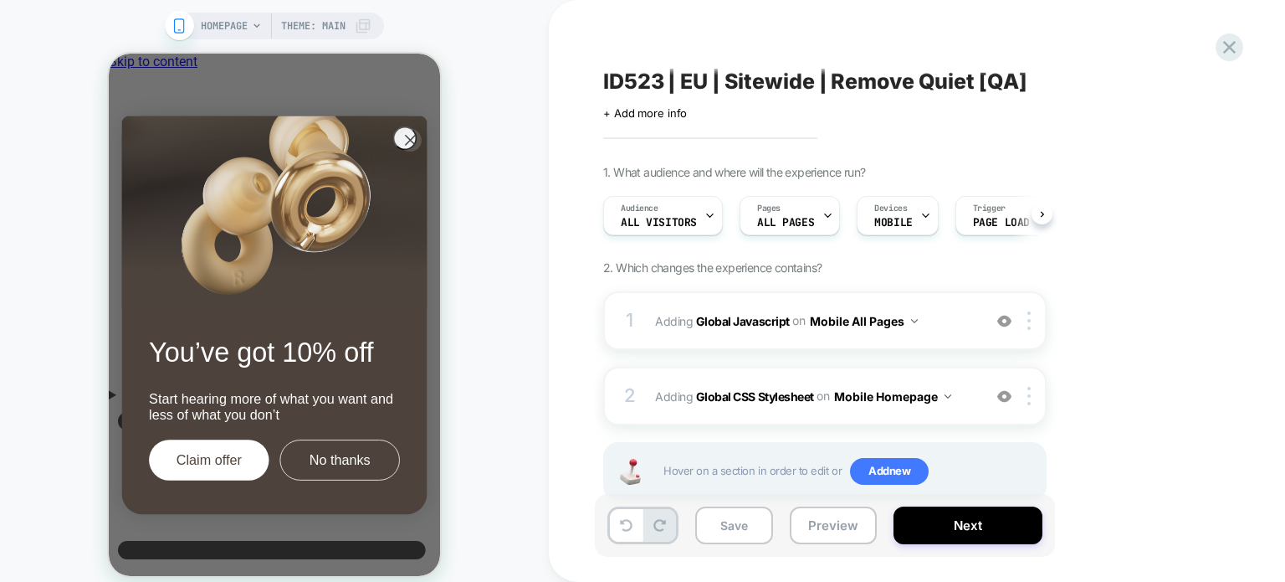
click at [541, 331] on div "HOMEPAGE Theme: MAIN" at bounding box center [274, 301] width 549 height 569
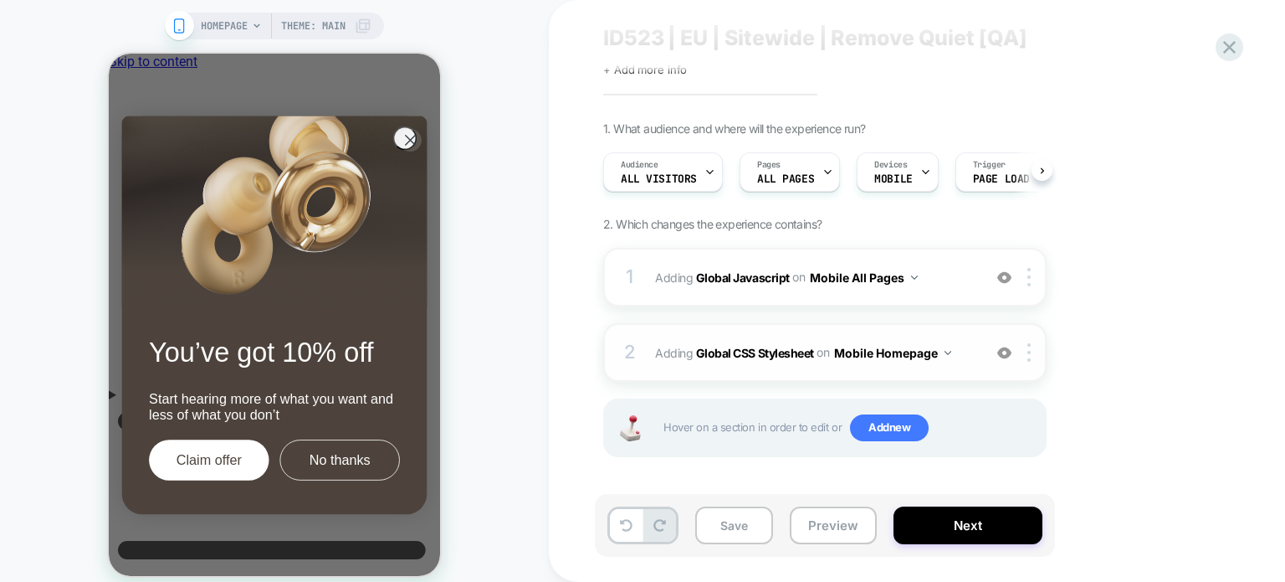
click at [885, 346] on button "Mobile Homepage" at bounding box center [892, 353] width 117 height 24
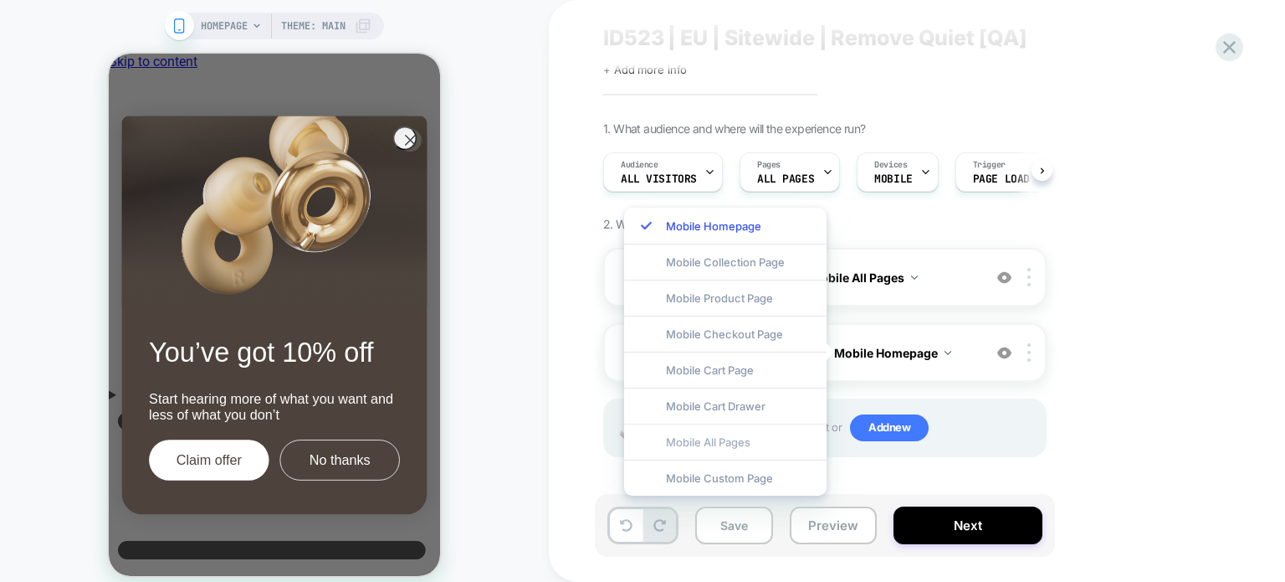
click at [803, 438] on div "Mobile All Pages" at bounding box center [725, 441] width 203 height 36
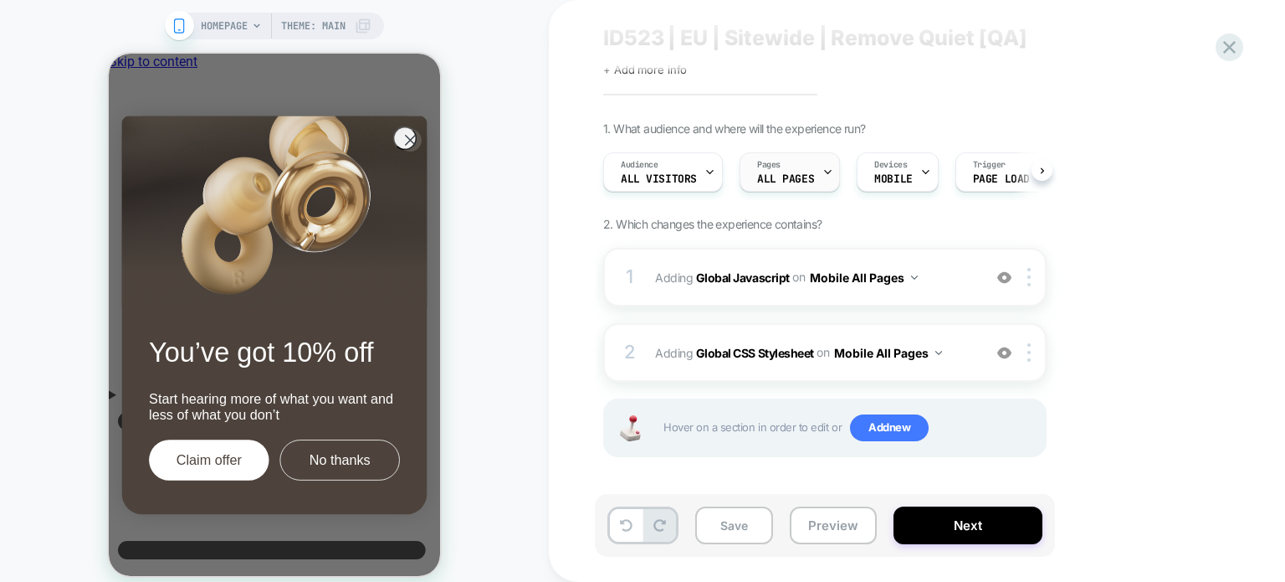
click at [760, 177] on span "ALL PAGES" at bounding box center [785, 179] width 57 height 12
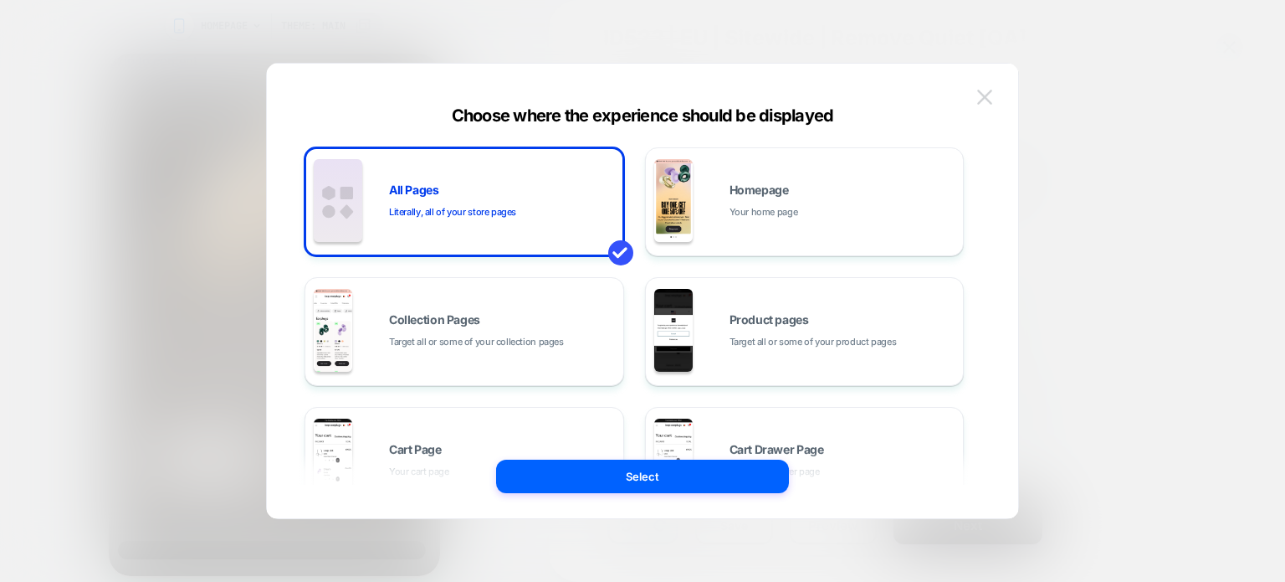
click at [987, 90] on img at bounding box center [984, 97] width 15 height 14
